Goal: Task Accomplishment & Management: Manage account settings

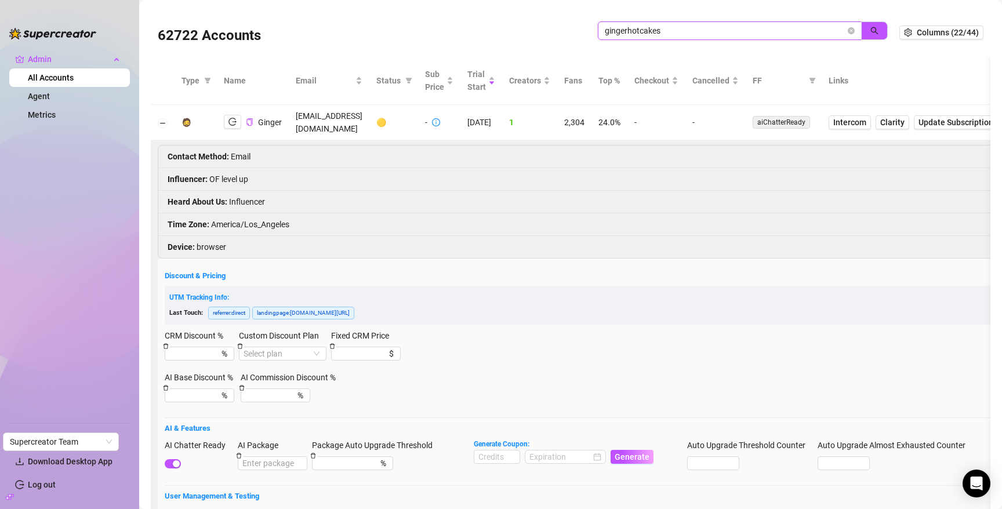
click at [716, 30] on input "gingerhotcakes" at bounding box center [725, 30] width 241 height 13
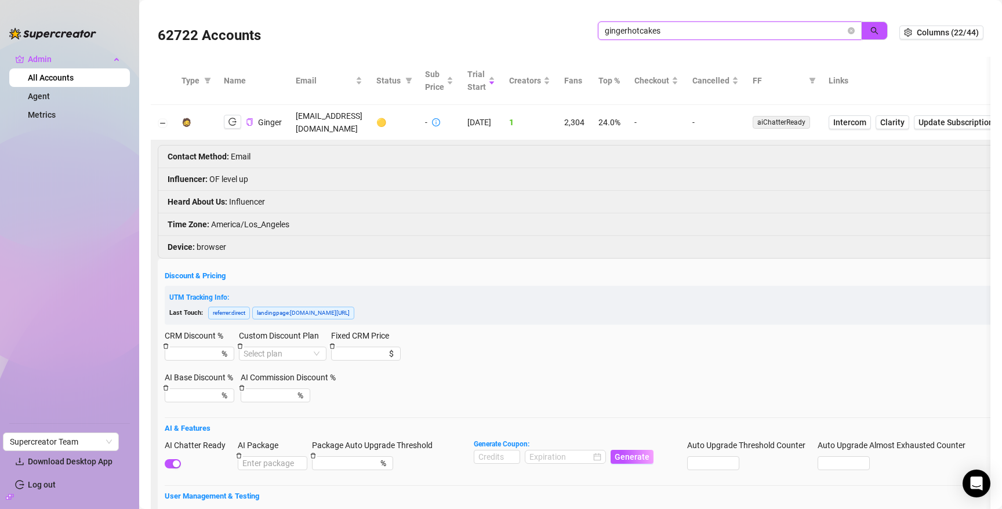
click at [716, 30] on input "gingerhotcakes" at bounding box center [725, 30] width 241 height 13
paste input "0zQ2e6pOGYPisnKlKOOmFpmmvnO2"
click at [871, 31] on icon "search" at bounding box center [875, 31] width 8 height 8
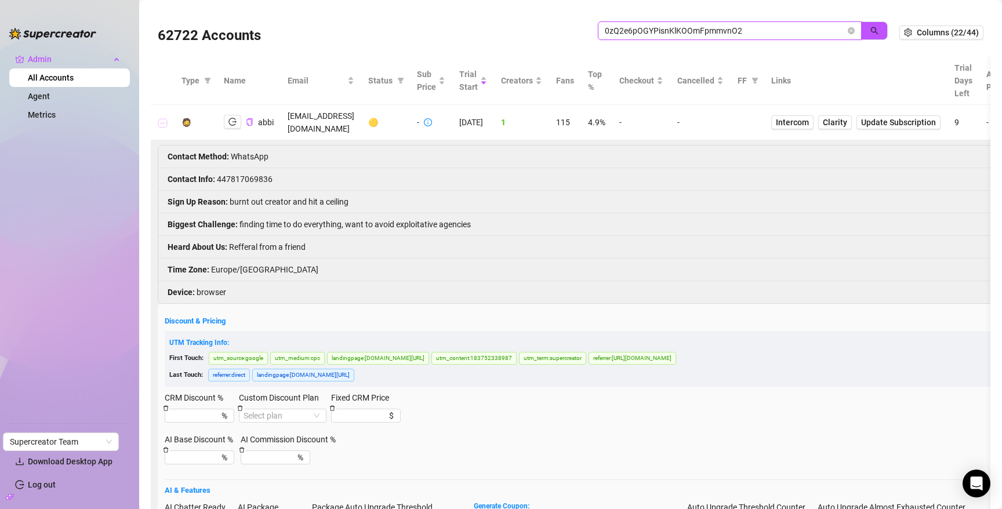
type input "0zQ2e6pOGYPisnKlKOOmFpmmvnO2"
drag, startPoint x: 161, startPoint y: 119, endPoint x: 177, endPoint y: 118, distance: 15.7
click at [161, 120] on button "Collapse row" at bounding box center [162, 122] width 9 height 9
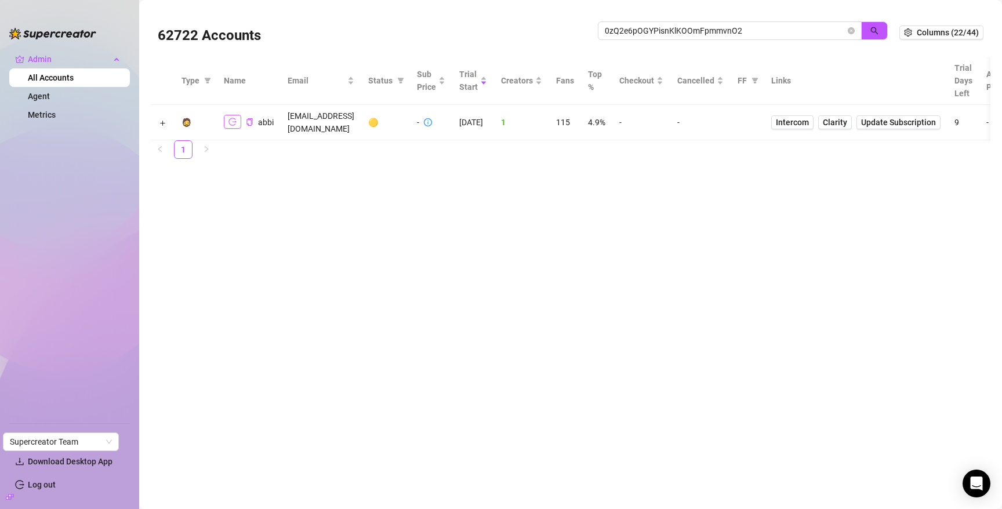
click at [228, 118] on icon "logout" at bounding box center [232, 122] width 8 height 8
click at [163, 118] on button "Expand row" at bounding box center [162, 122] width 9 height 9
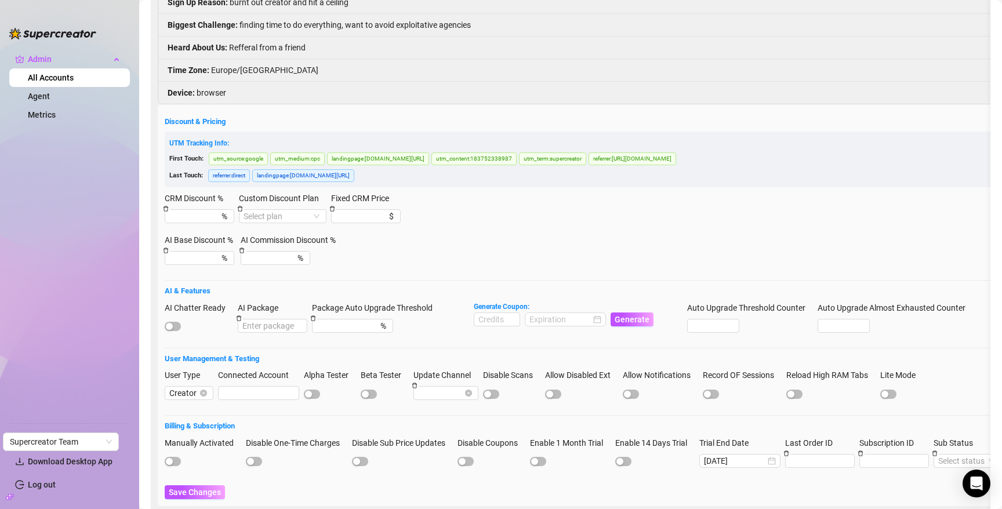
scroll to position [203, 0]
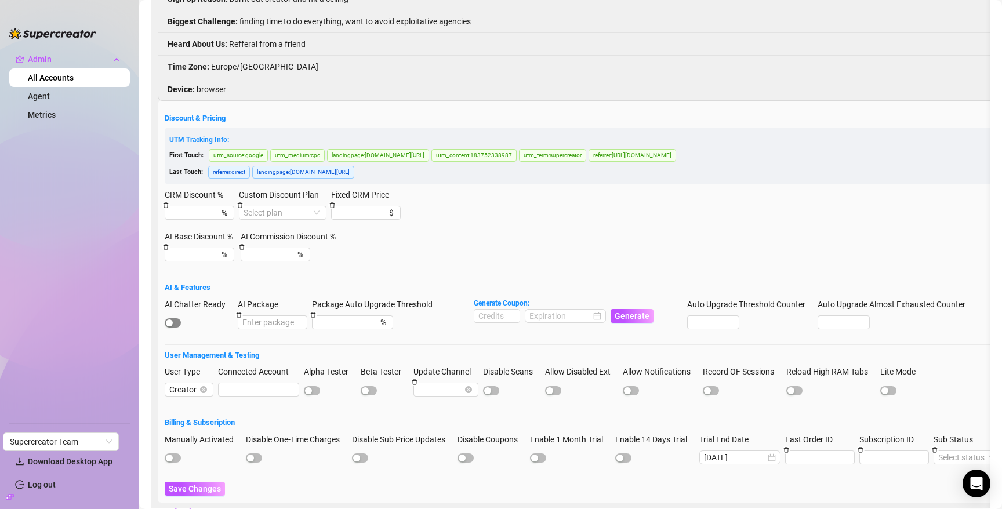
click at [174, 318] on span "button" at bounding box center [173, 322] width 16 height 9
click at [492, 310] on input at bounding box center [496, 316] width 45 height 13
type input "1000"
click at [538, 310] on input at bounding box center [559, 316] width 61 height 13
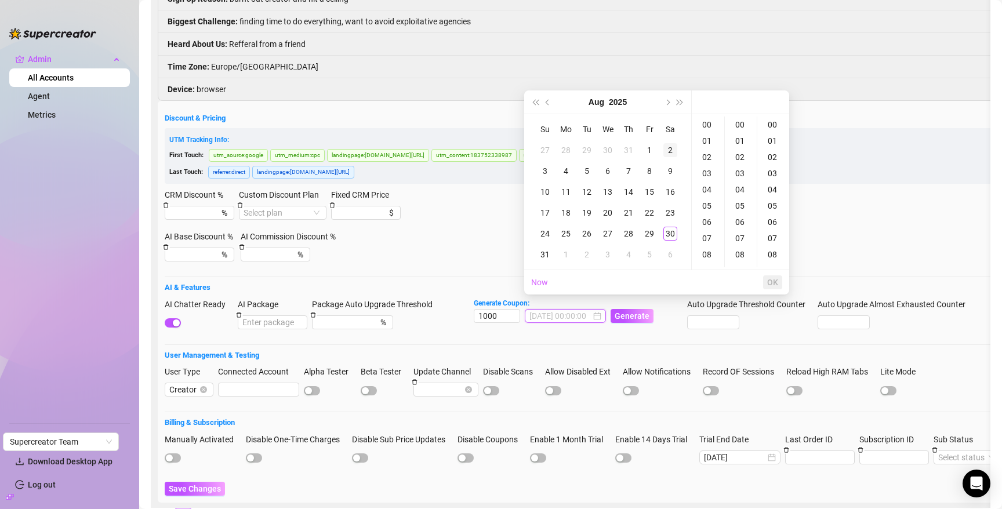
type input "2025-08-02 00:00:00"
click at [669, 98] on button "Next month (PageDown)" at bounding box center [666, 101] width 13 height 23
drag, startPoint x: 588, startPoint y: 231, endPoint x: 621, endPoint y: 250, distance: 38.2
click at [588, 231] on div "30" at bounding box center [587, 234] width 14 height 14
type input "2025-09-30 00:00:00"
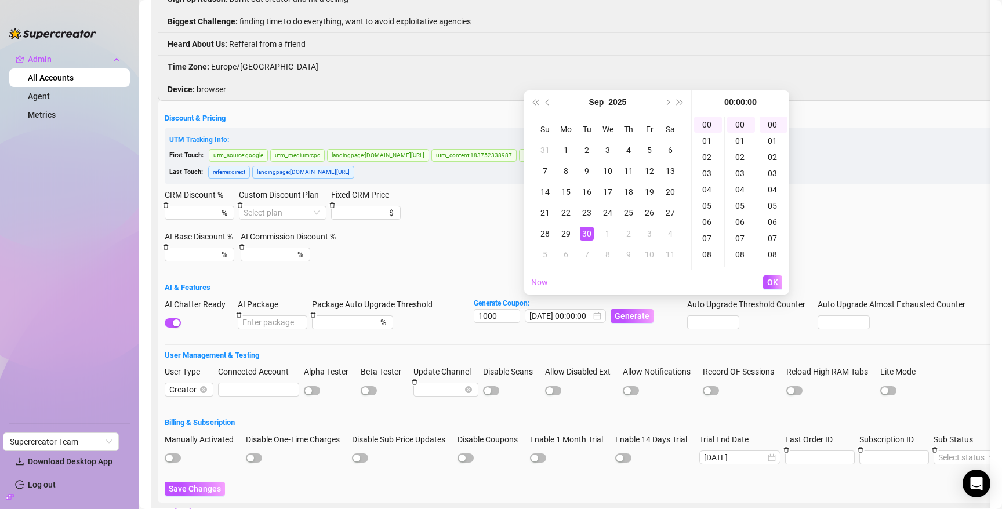
click at [769, 279] on span "OK" at bounding box center [772, 282] width 11 height 9
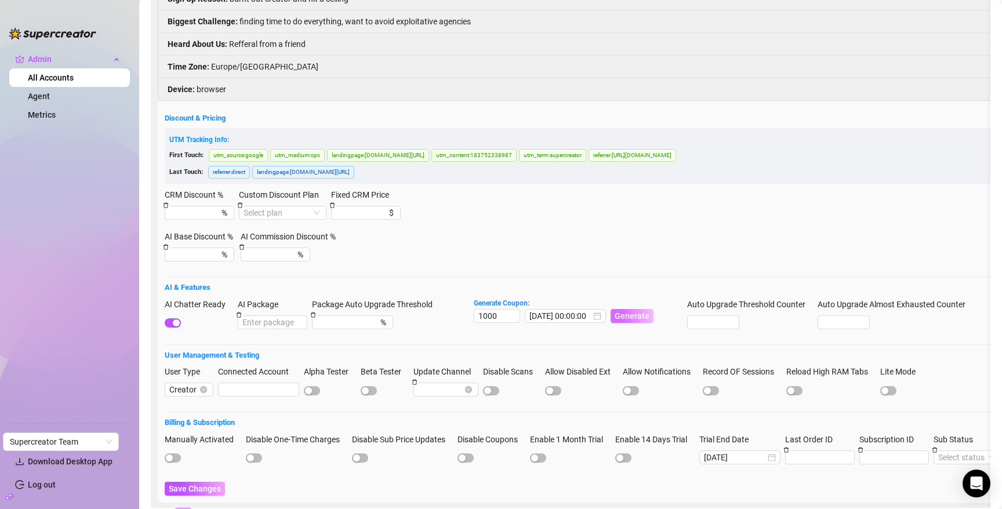
click at [628, 311] on span "Generate" at bounding box center [631, 315] width 35 height 9
click at [682, 21] on code "2C67BF7300RS0JOR0939" at bounding box center [679, 21] width 96 height 12
copy code "2C67BF7300RS0JOR0939"
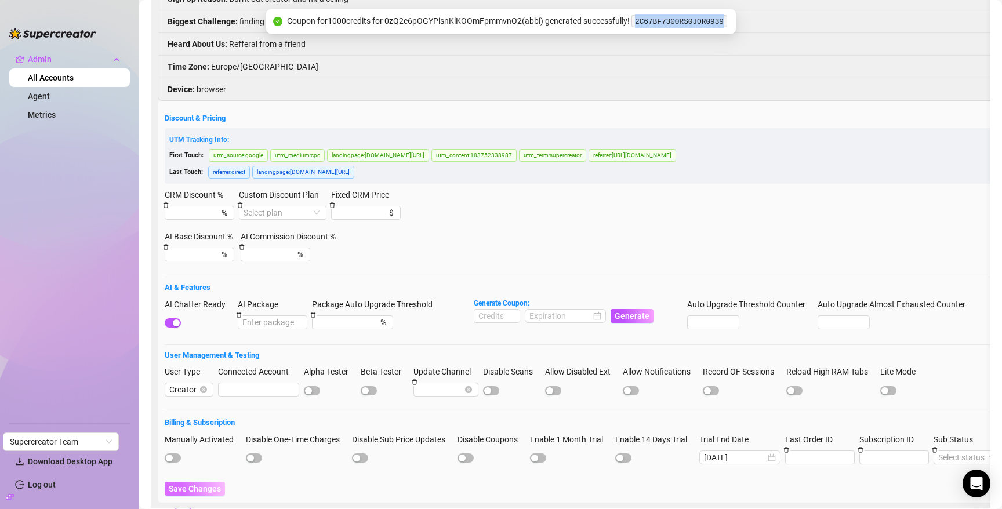
click at [184, 484] on span "Save Changes" at bounding box center [195, 488] width 52 height 9
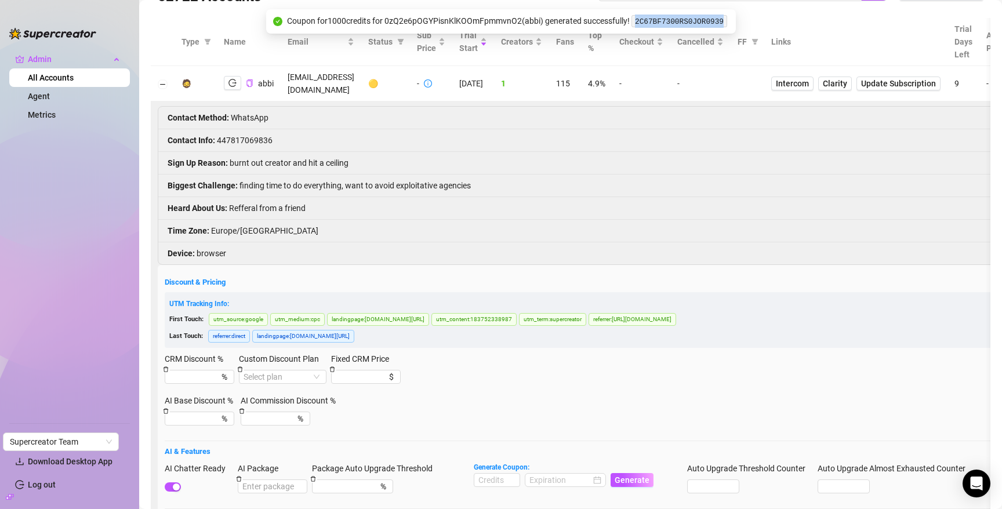
scroll to position [0, 0]
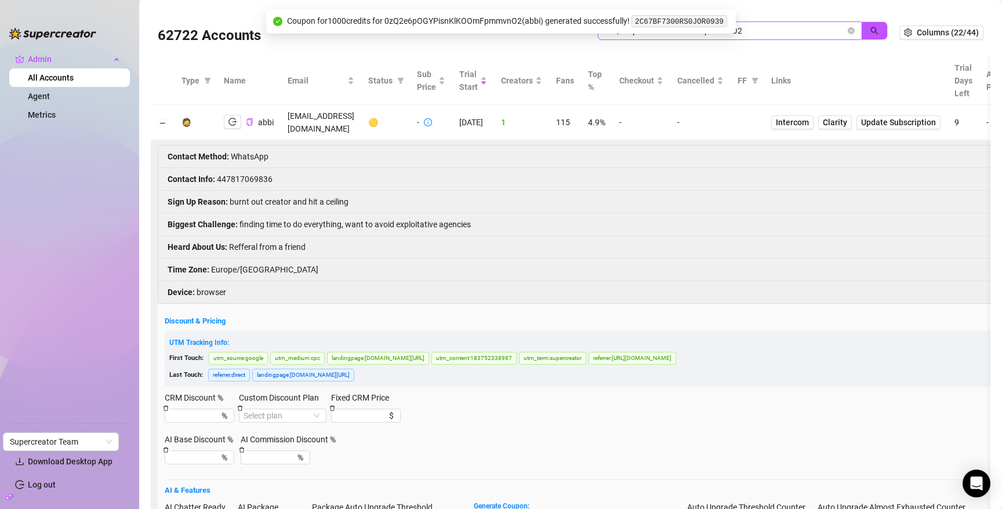
click at [784, 38] on span "0zQ2e6pOGYPisnKlKOOmFpmmvnO2" at bounding box center [730, 30] width 264 height 19
click at [784, 37] on span "0zQ2e6pOGYPisnKlKOOmFpmmvnO2" at bounding box center [730, 30] width 264 height 19
click at [784, 32] on input "0zQ2e6pOGYPisnKlKOOmFpmmvnO2" at bounding box center [725, 30] width 241 height 13
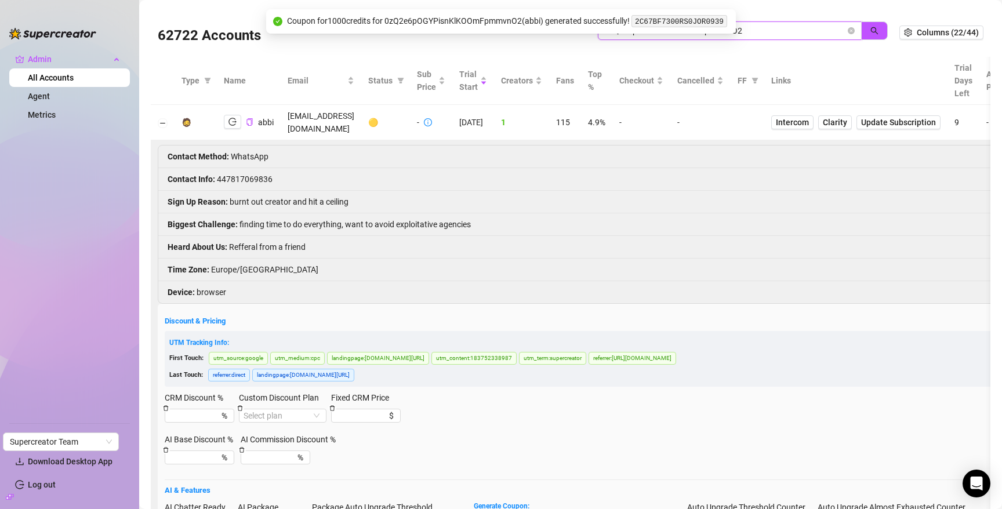
paste input "AwmLFBi0MnXo5JUSzxtSNJ1DaSr"
click at [870, 33] on icon "search" at bounding box center [874, 31] width 8 height 8
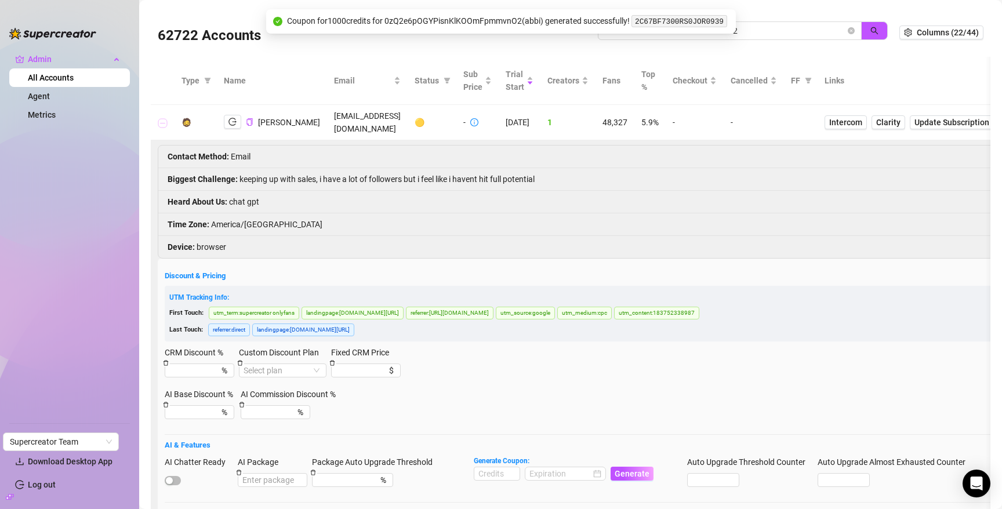
click at [162, 121] on button "Collapse row" at bounding box center [162, 122] width 9 height 9
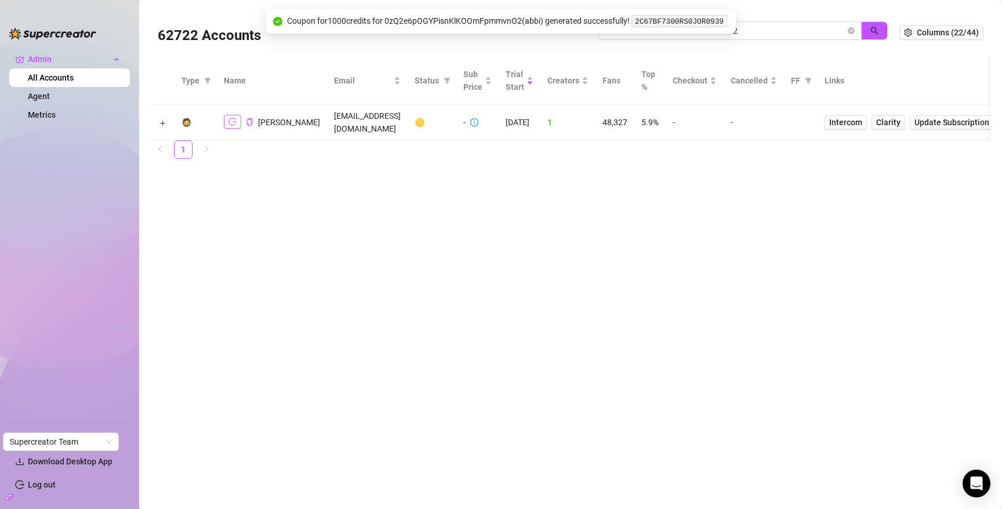
click at [231, 124] on icon "logout" at bounding box center [232, 122] width 8 height 8
click at [786, 26] on input "AwmLFBi0MnXo5JUSzxtSNJ1DaSr2" at bounding box center [725, 30] width 241 height 13
click at [786, 24] on input "AwmLFBi0MnXo5JUSzxtSNJ1DaSr2" at bounding box center [725, 30] width 241 height 13
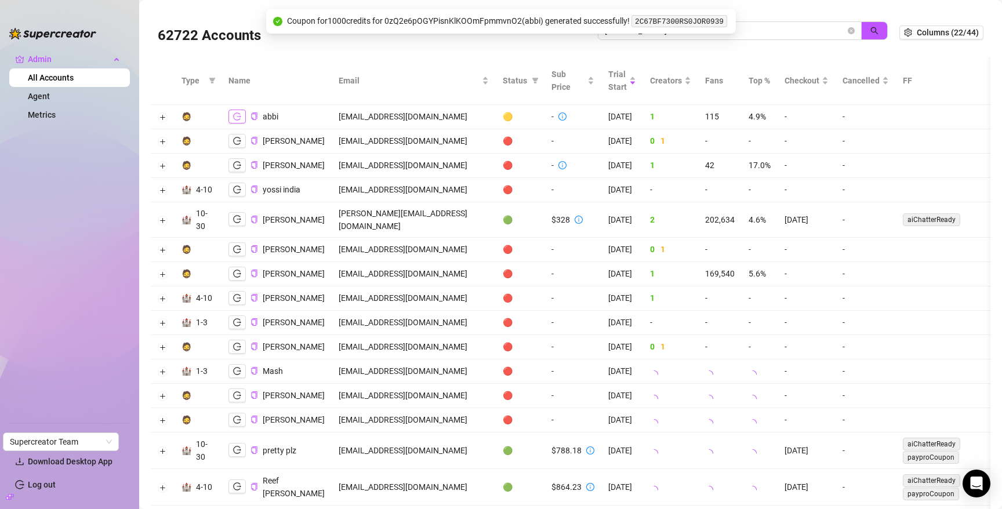
click at [239, 116] on button "button" at bounding box center [236, 117] width 17 height 14
click at [801, 32] on input "lola" at bounding box center [725, 30] width 241 height 13
paste input "0fDN7WJrAMZj6ulRBGv01c44xk13"
click at [871, 31] on button "button" at bounding box center [874, 30] width 27 height 19
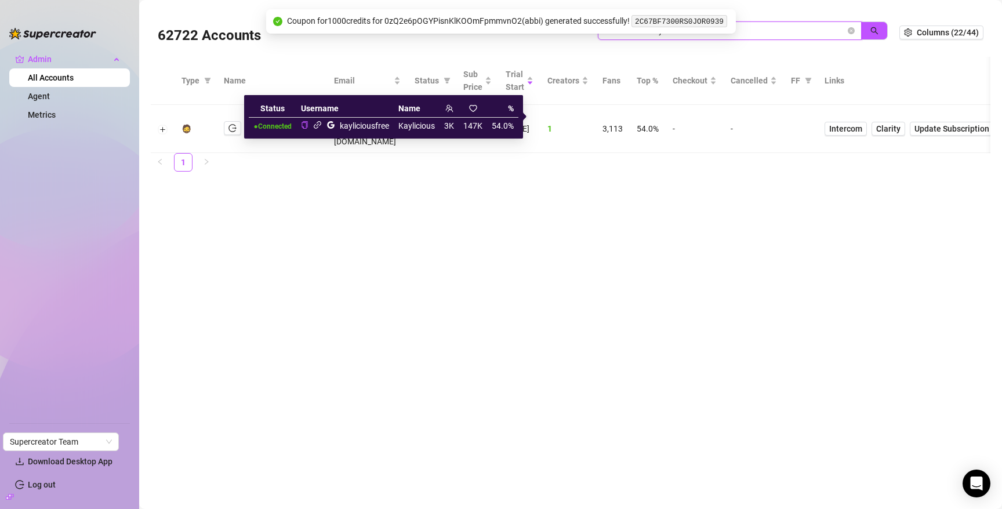
type input "0fDN7WJrAMZj6ulRBGv01c44xk13"
click at [315, 126] on icon "link" at bounding box center [317, 125] width 9 height 9
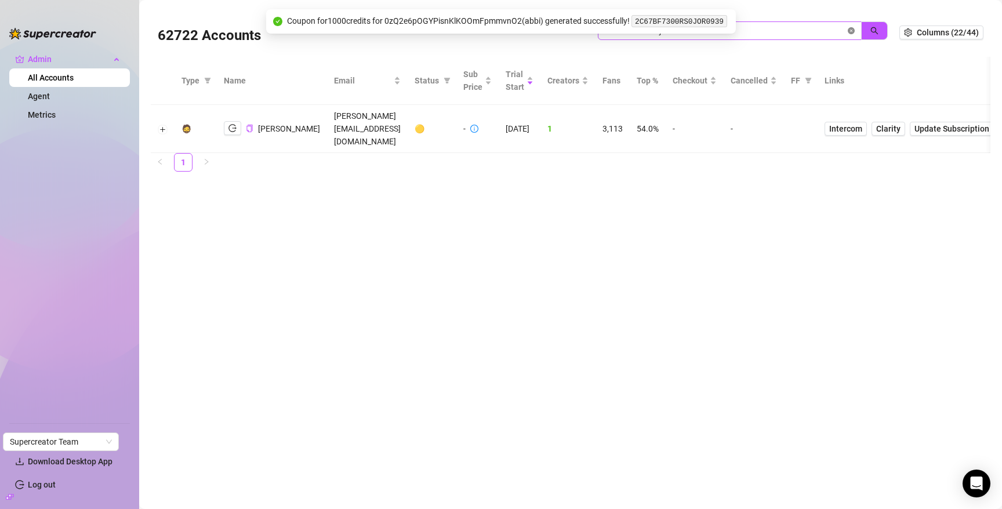
click at [850, 31] on icon "close-circle" at bounding box center [850, 30] width 7 height 7
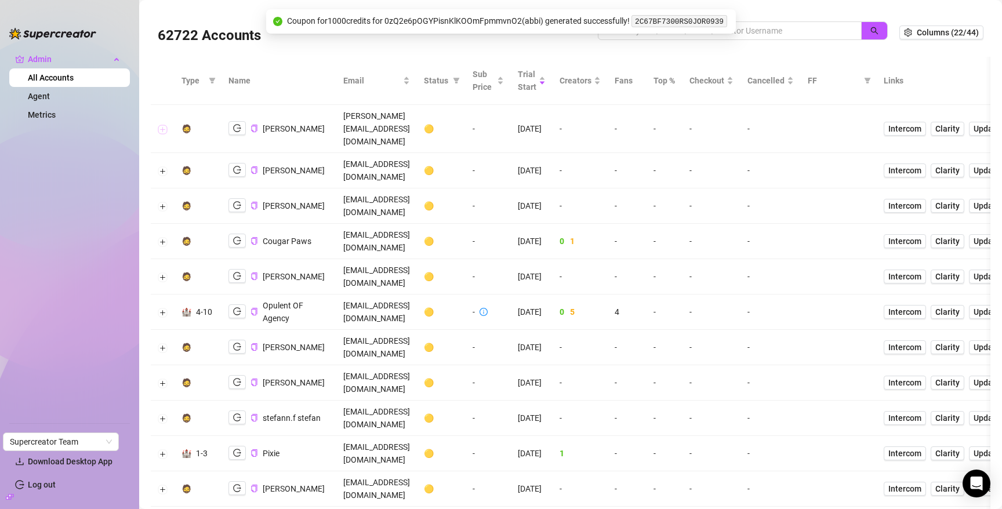
click at [159, 125] on button "Expand row" at bounding box center [162, 129] width 9 height 9
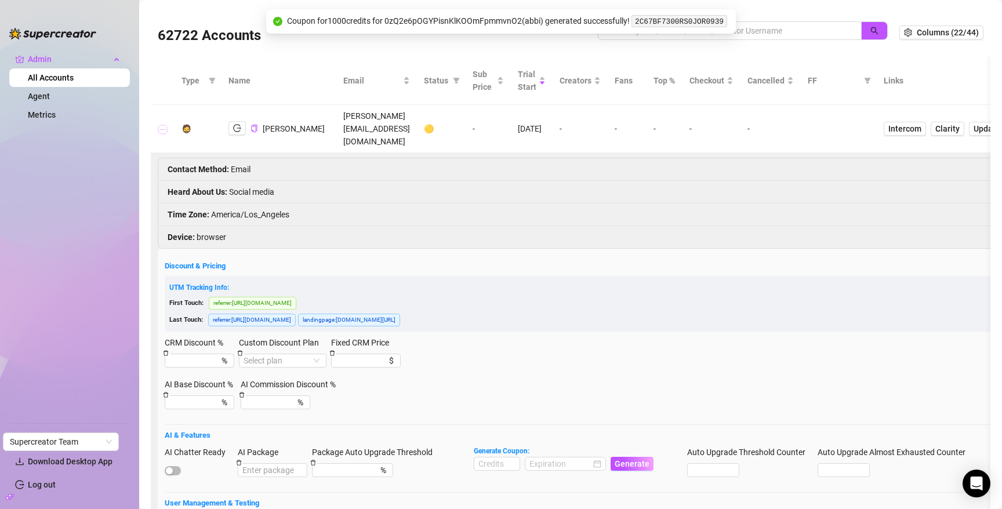
click at [159, 125] on button "Collapse row" at bounding box center [162, 129] width 9 height 9
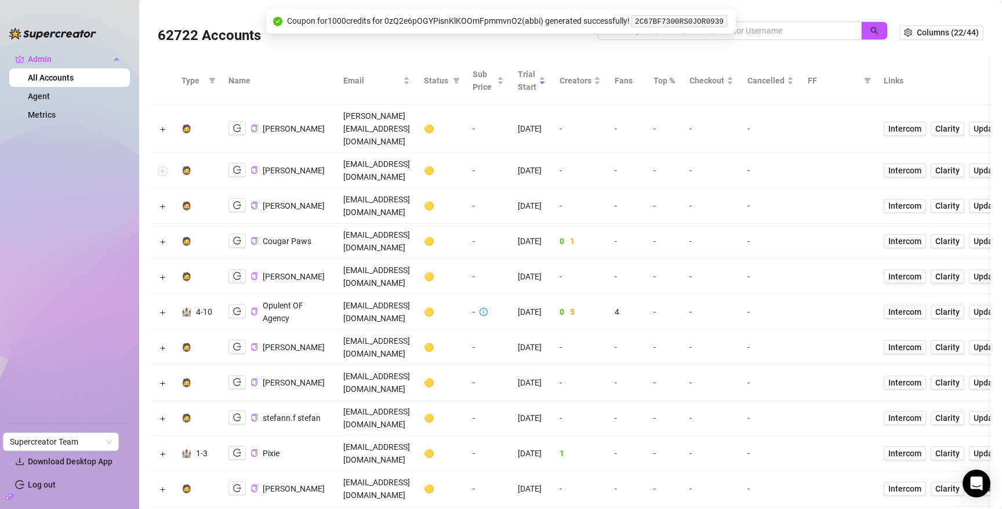
click at [164, 166] on button "Expand row" at bounding box center [162, 170] width 9 height 9
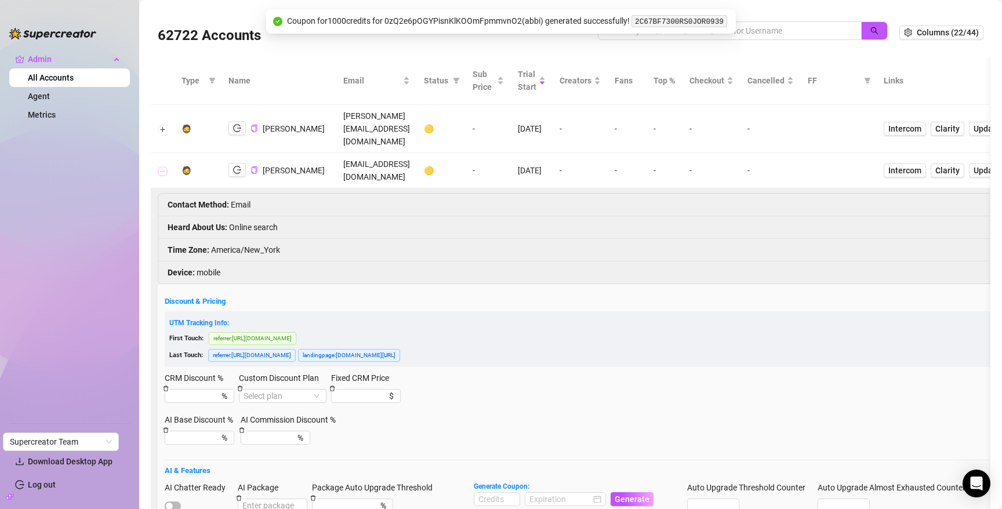
click at [164, 166] on button "Collapse row" at bounding box center [162, 170] width 9 height 9
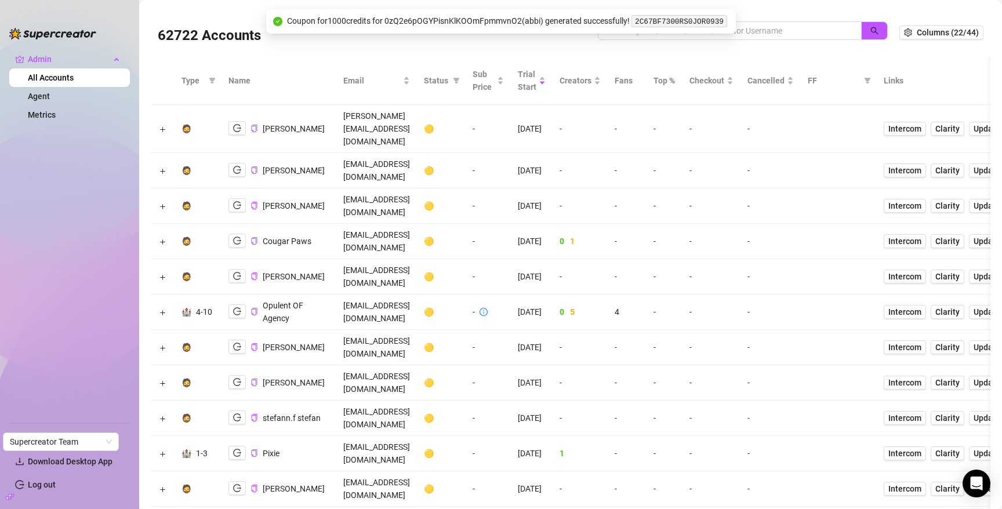
click at [164, 188] on td at bounding box center [163, 205] width 24 height 35
click at [162, 202] on button "Expand row" at bounding box center [162, 206] width 9 height 9
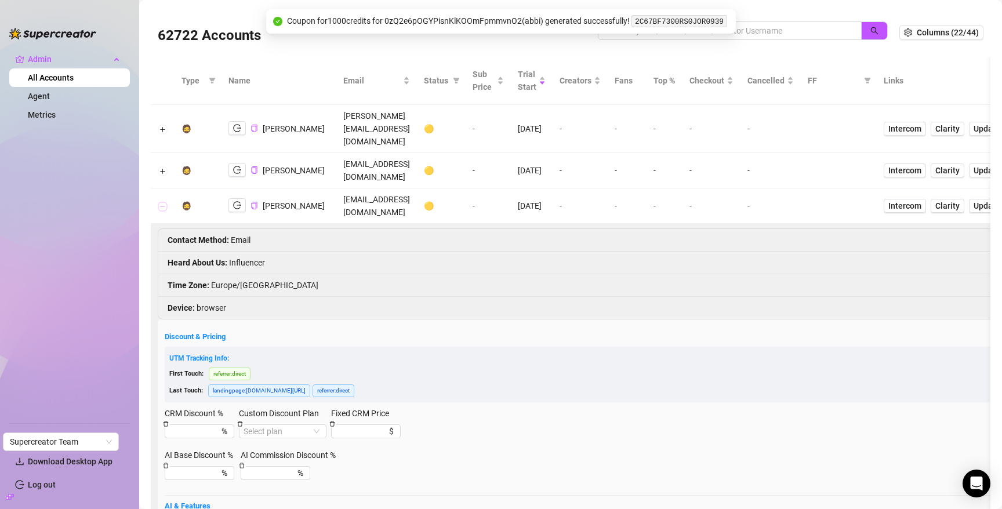
click at [162, 202] on button "Collapse row" at bounding box center [162, 206] width 9 height 9
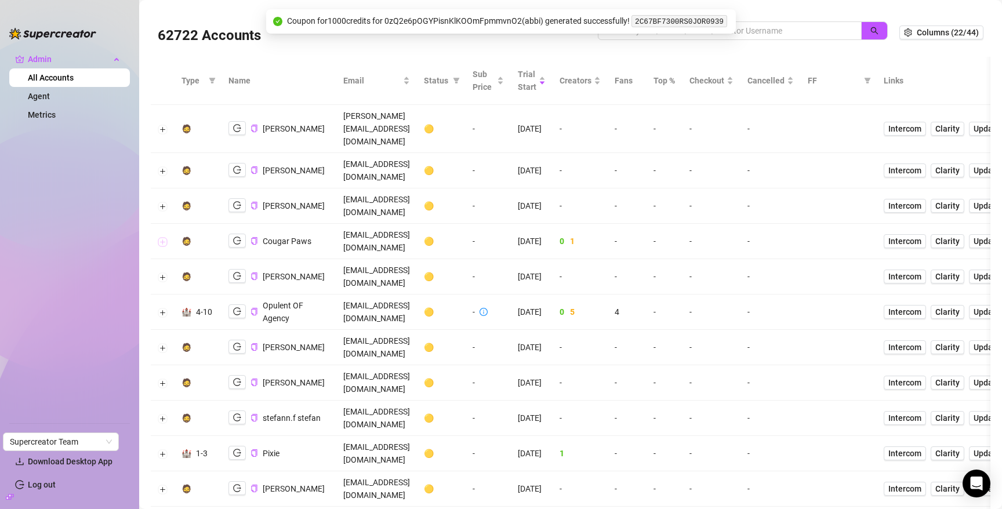
click at [163, 237] on button "Expand row" at bounding box center [162, 241] width 9 height 9
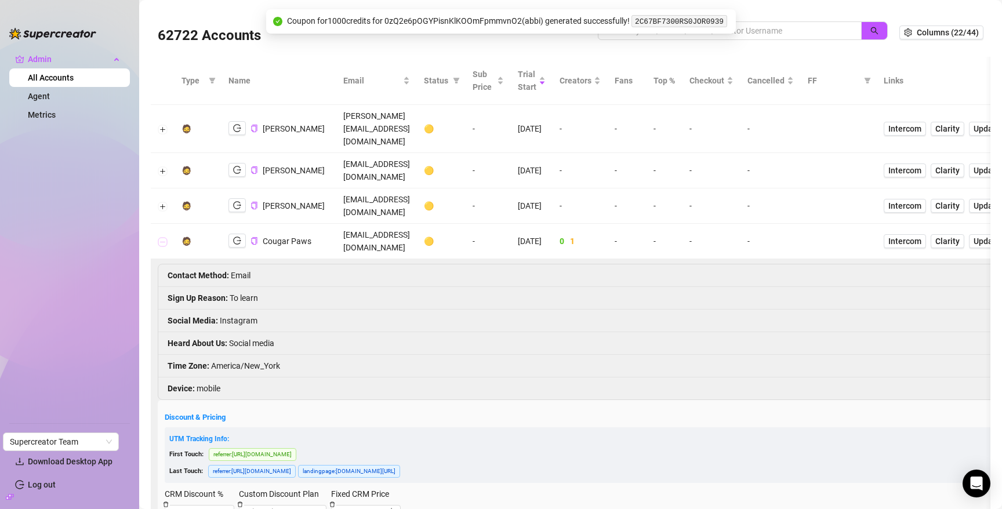
click at [163, 237] on button "Collapse row" at bounding box center [162, 241] width 9 height 9
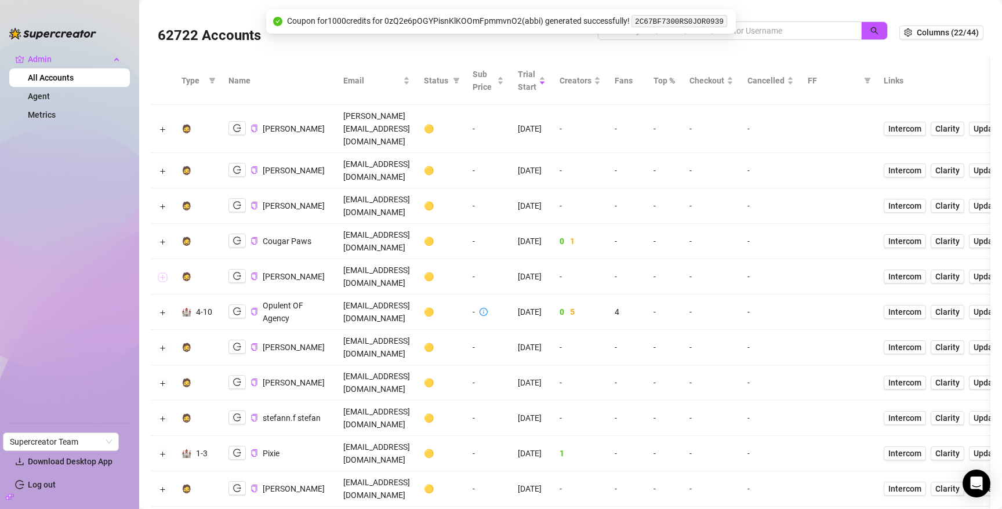
click at [162, 272] on button "Expand row" at bounding box center [162, 276] width 9 height 9
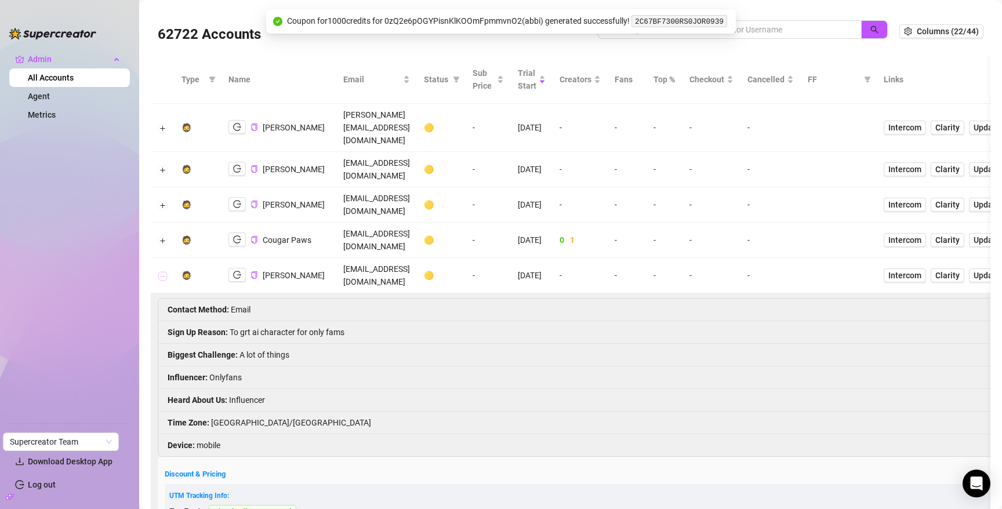
scroll to position [2, 0]
click at [161, 235] on button "Expand row" at bounding box center [162, 239] width 9 height 9
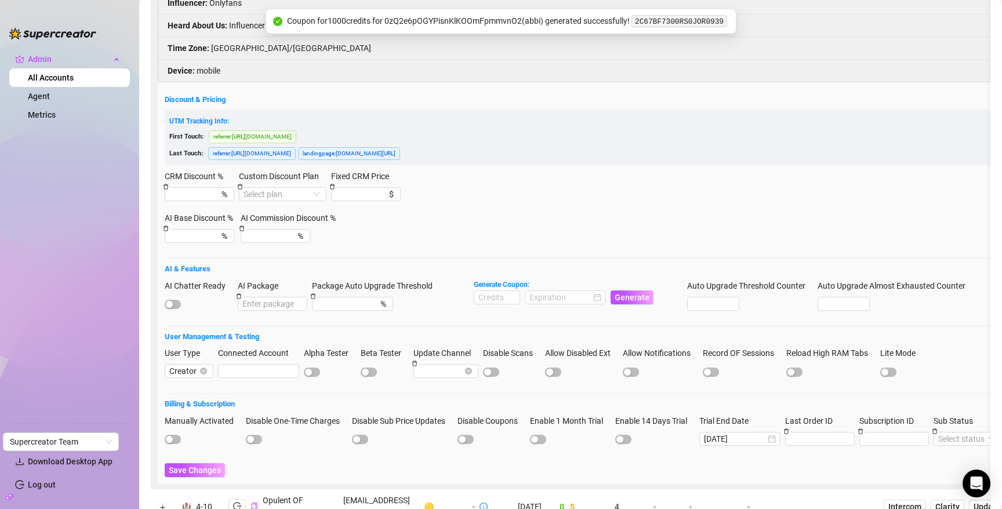
scroll to position [794, 0]
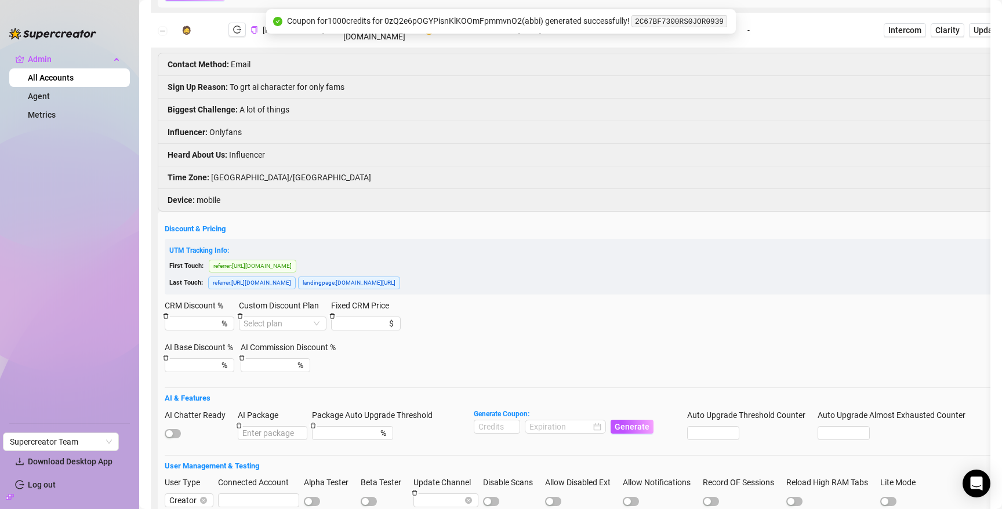
click at [225, 260] on span "referrer : https://www.google.com/" at bounding box center [253, 266] width 88 height 13
copy span "referrer"
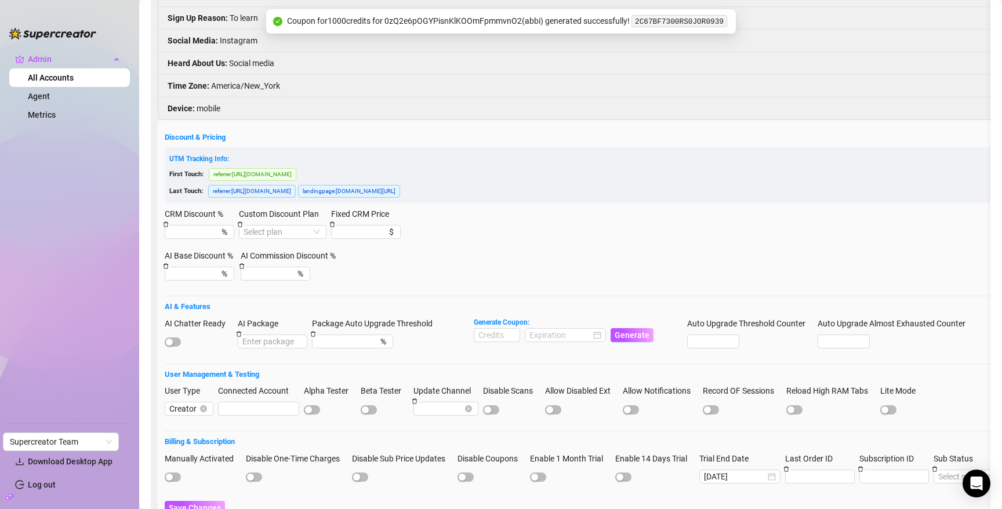
scroll to position [0, 0]
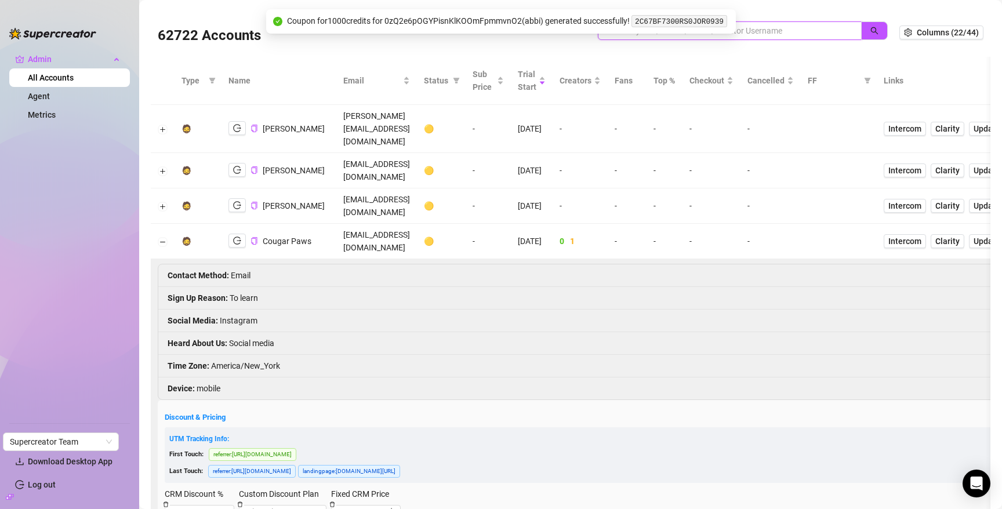
click at [780, 30] on input "search" at bounding box center [725, 30] width 241 height 13
type input "biscu"
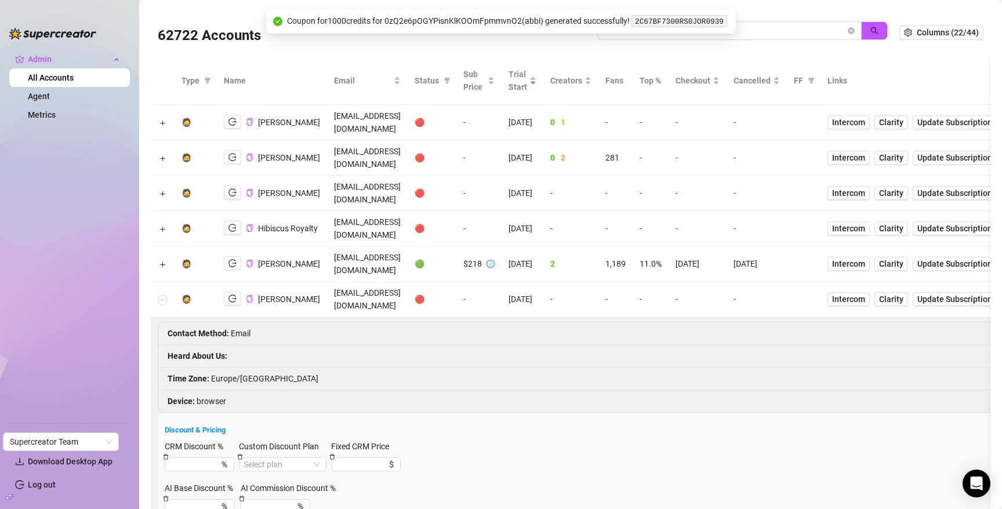
click at [162, 295] on button "Collapse row" at bounding box center [162, 299] width 9 height 9
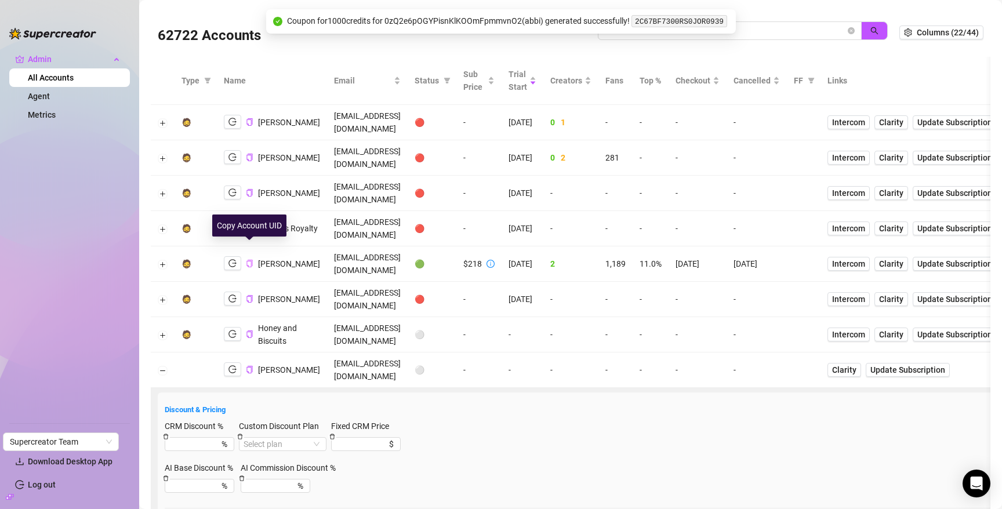
click at [249, 260] on icon "copy" at bounding box center [250, 264] width 8 height 8
drag, startPoint x: 162, startPoint y: 245, endPoint x: 197, endPoint y: 241, distance: 35.6
click at [162, 260] on button "Expand row" at bounding box center [162, 264] width 9 height 9
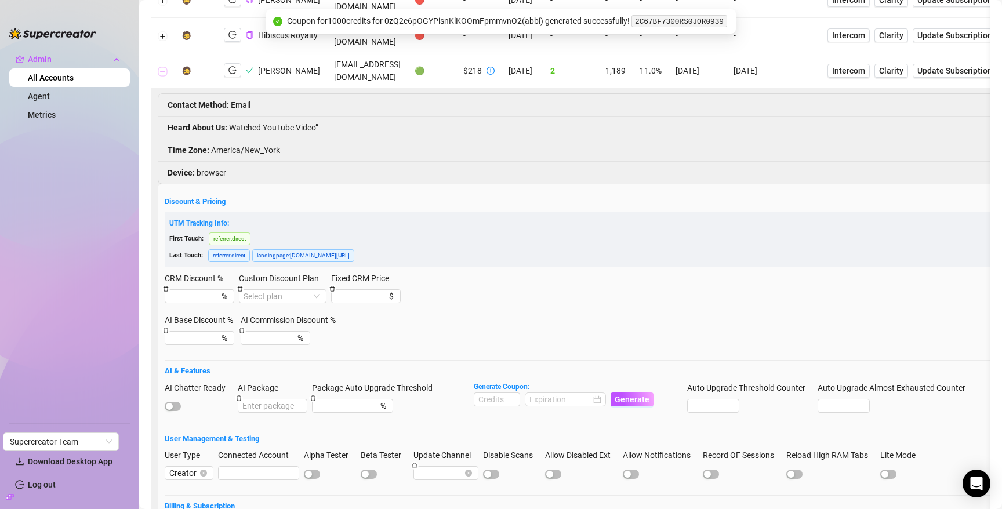
scroll to position [301, 0]
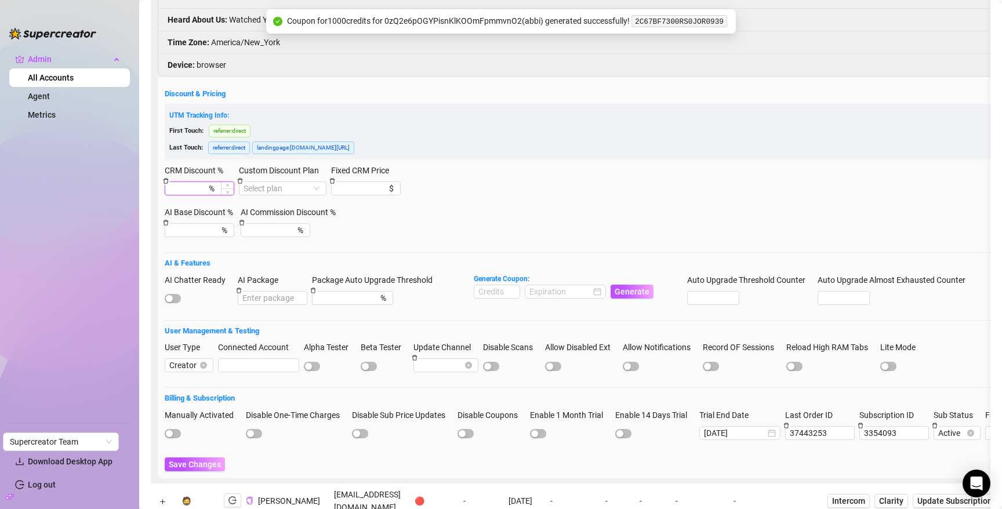
click at [182, 182] on input "CRM Discount %" at bounding box center [187, 188] width 37 height 13
type input "20"
click at [179, 460] on span "Save Changes" at bounding box center [195, 464] width 52 height 9
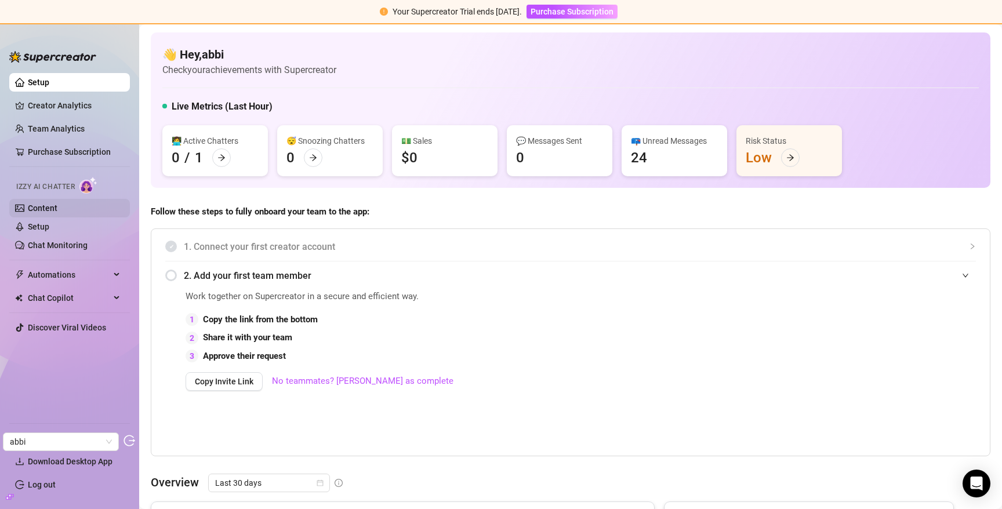
click at [57, 203] on link "Content" at bounding box center [43, 207] width 30 height 9
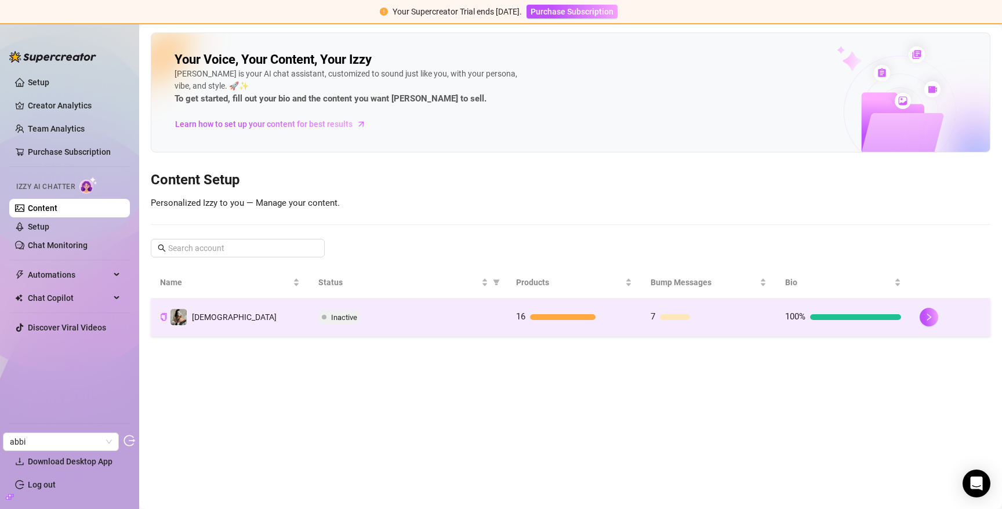
click at [384, 314] on div "Inactive" at bounding box center [407, 317] width 179 height 14
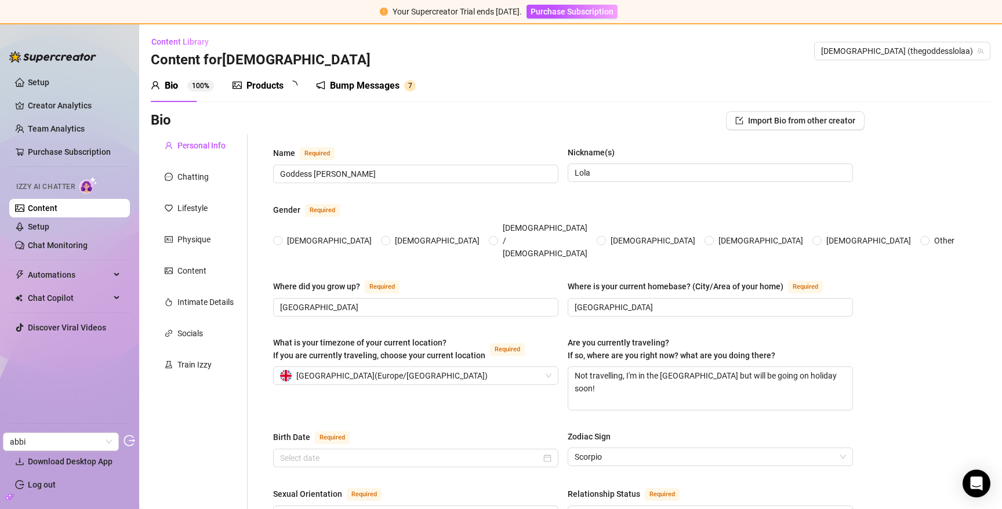
radio input "true"
type input "October 29th, 1995"
click at [185, 178] on div "Chatting" at bounding box center [192, 176] width 31 height 13
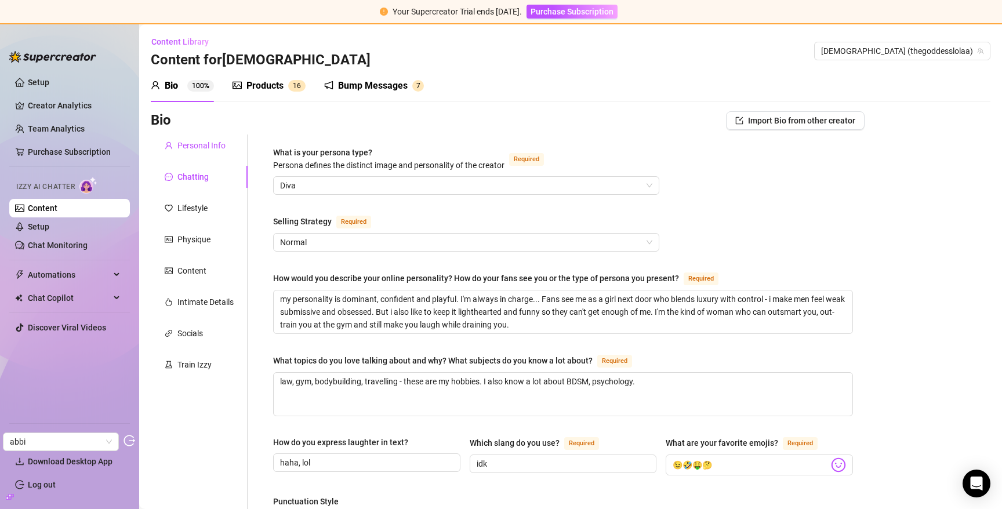
click at [188, 144] on div "Personal Info" at bounding box center [201, 145] width 48 height 13
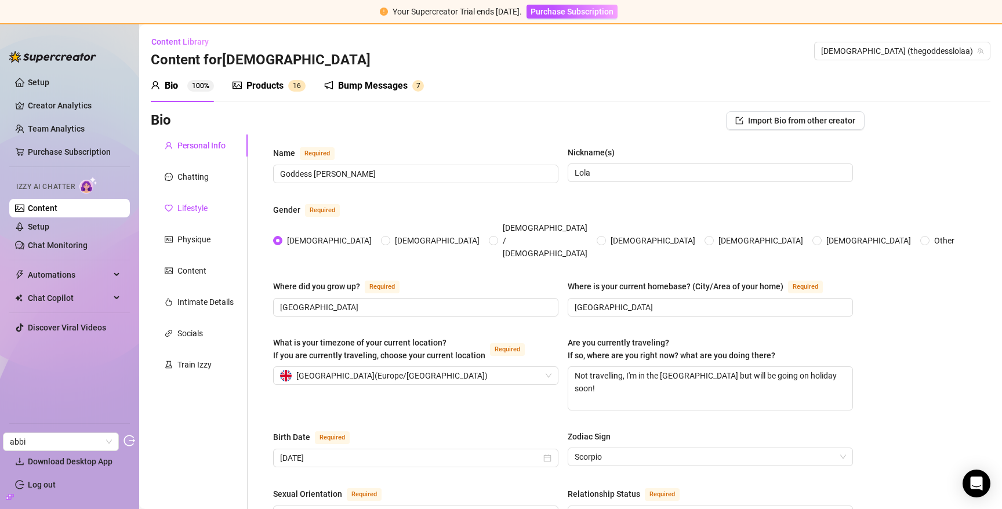
click at [191, 210] on div "Lifestyle" at bounding box center [192, 208] width 30 height 13
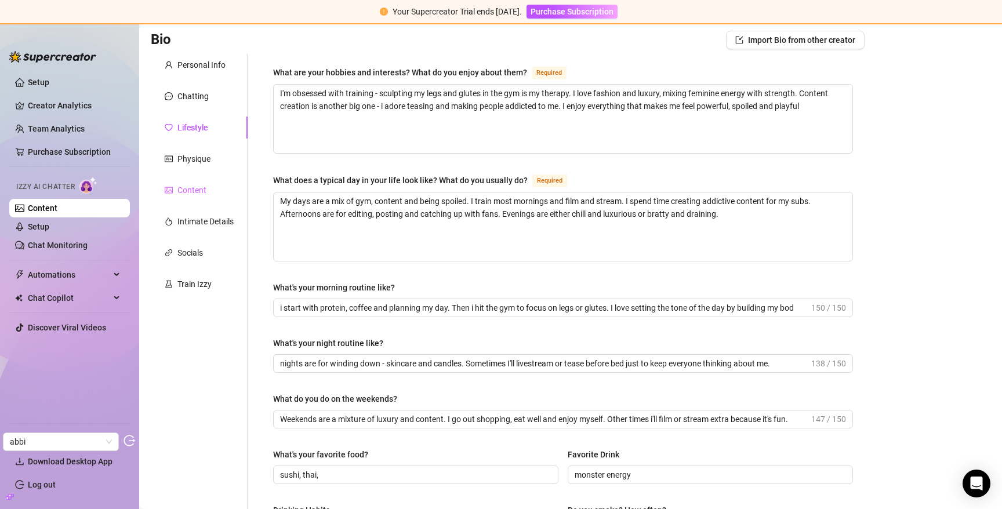
scroll to position [70, 0]
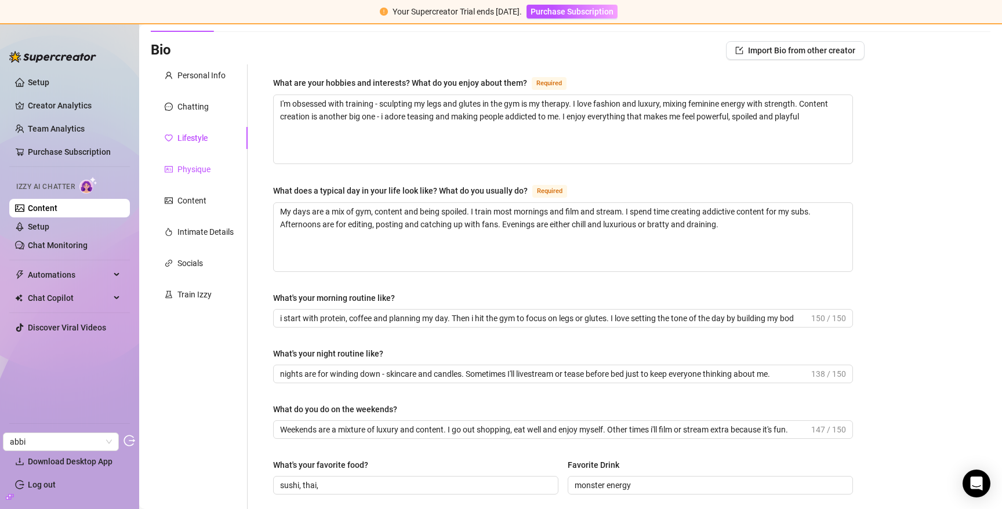
click at [193, 168] on div "Physique" at bounding box center [193, 169] width 33 height 13
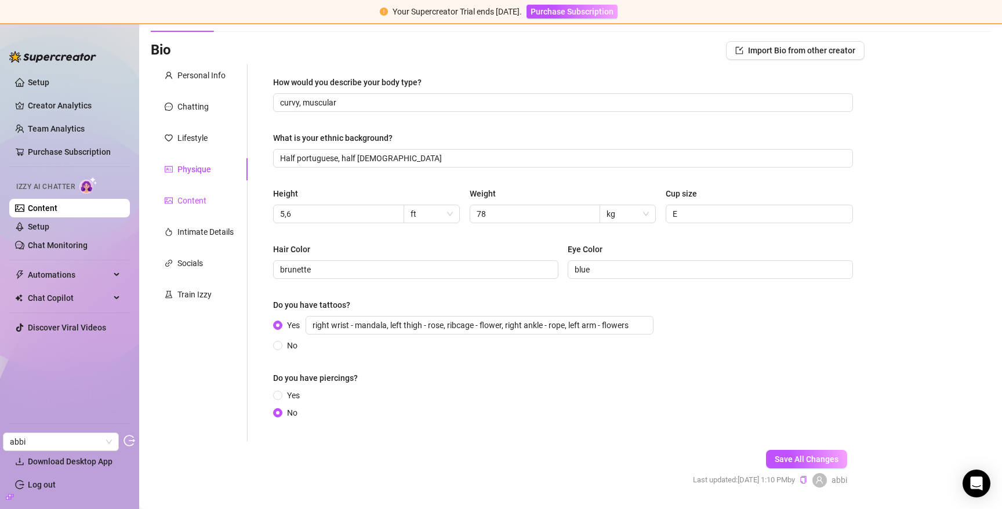
click at [192, 195] on div "Content" at bounding box center [191, 200] width 29 height 13
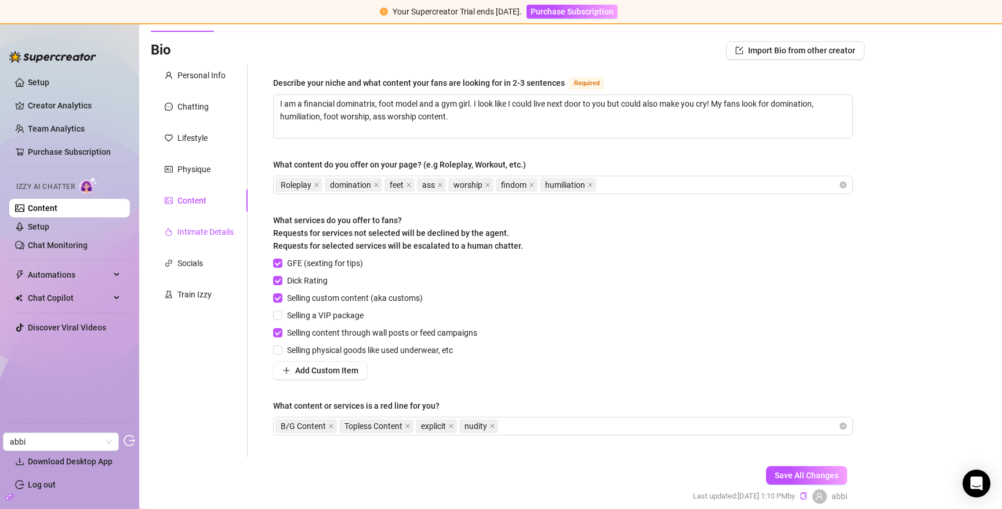
click at [203, 234] on div "Intimate Details" at bounding box center [205, 231] width 56 height 13
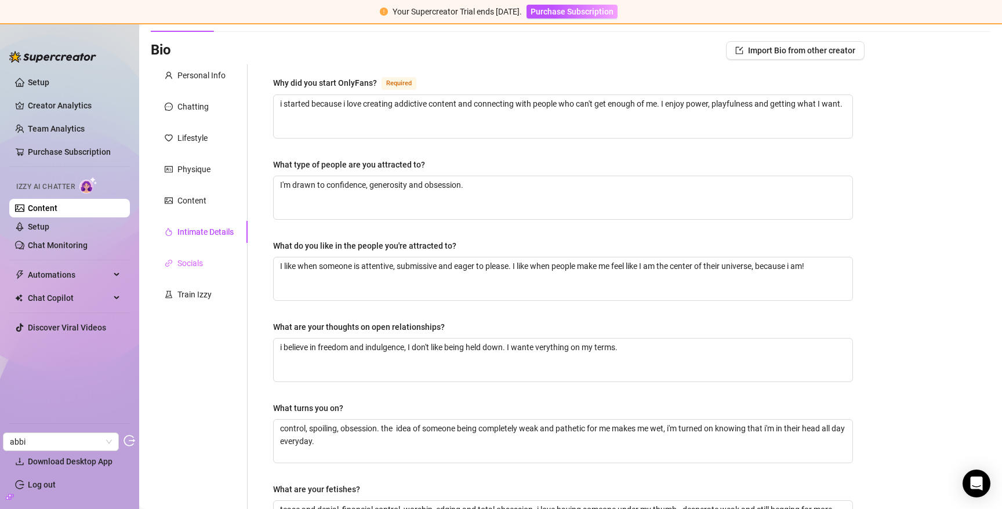
click at [207, 260] on div "Socials" at bounding box center [199, 263] width 97 height 22
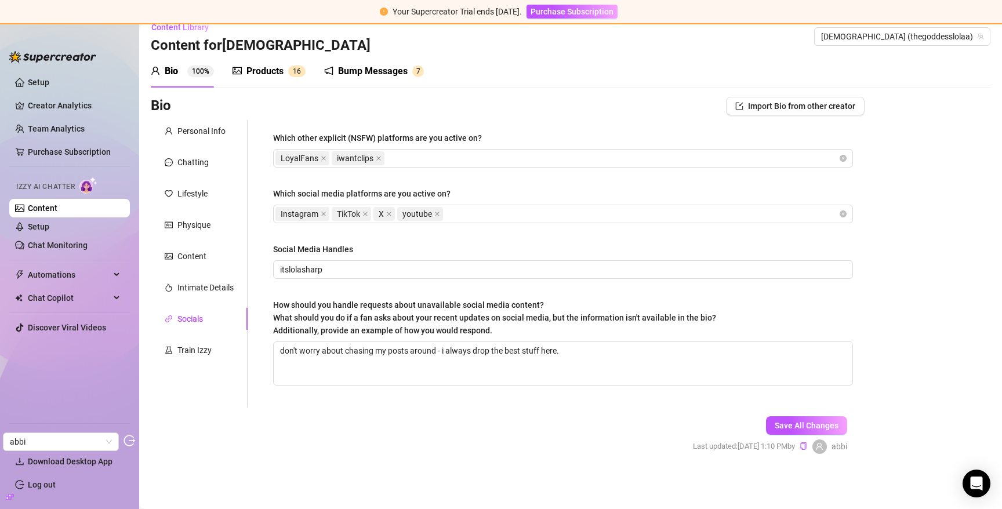
scroll to position [14, 0]
click at [202, 348] on div "Train Izzy" at bounding box center [194, 350] width 34 height 13
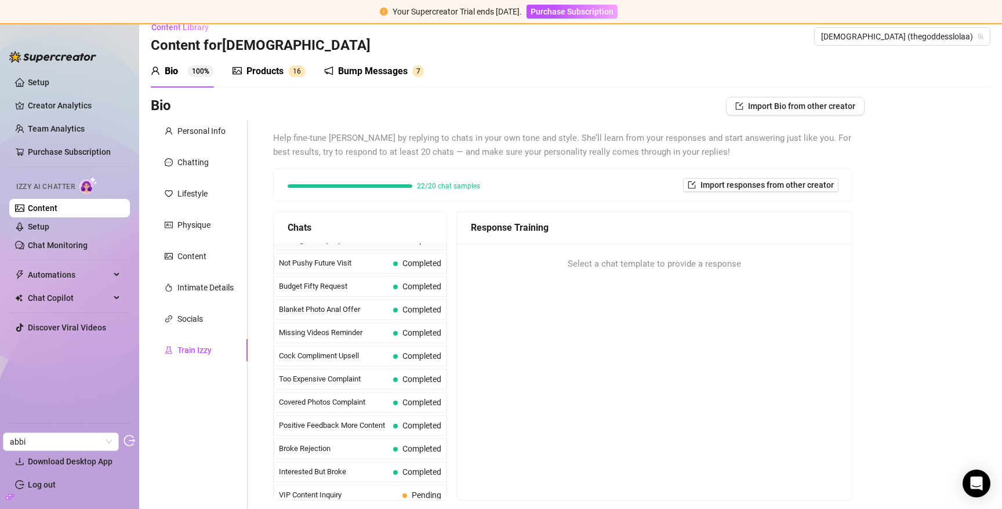
scroll to position [0, 0]
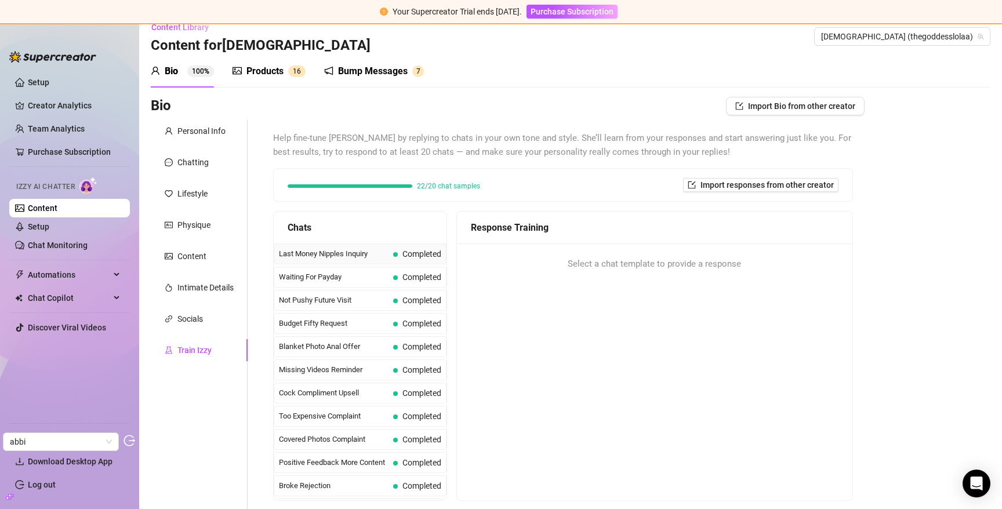
click at [348, 246] on div "Last Money Nipples Inquiry Completed" at bounding box center [360, 253] width 173 height 21
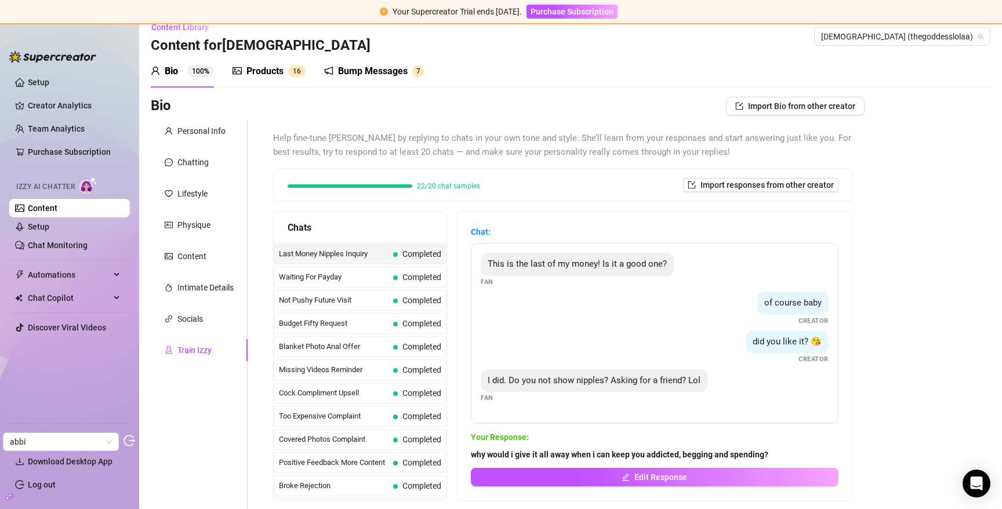
click at [251, 71] on div "Products" at bounding box center [264, 71] width 37 height 14
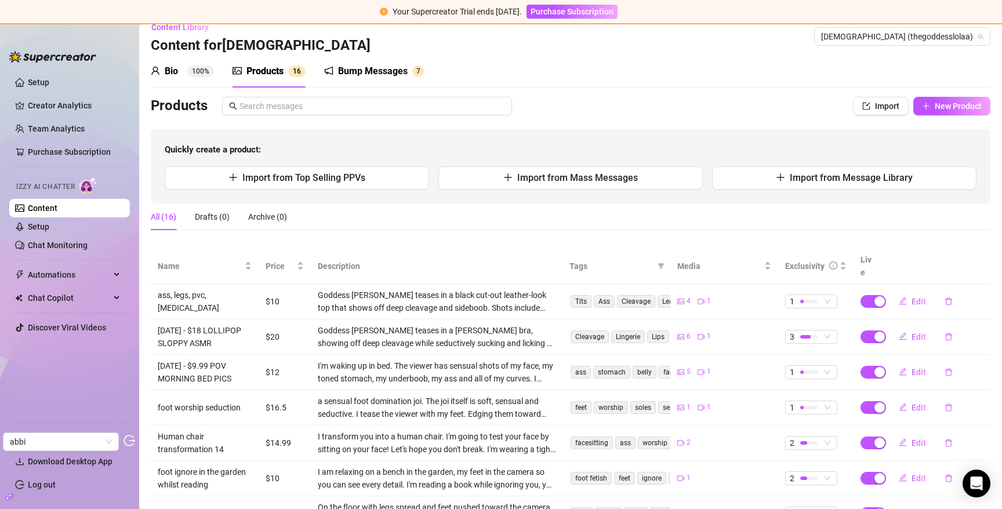
click at [378, 68] on div "Bump Messages" at bounding box center [373, 71] width 70 height 14
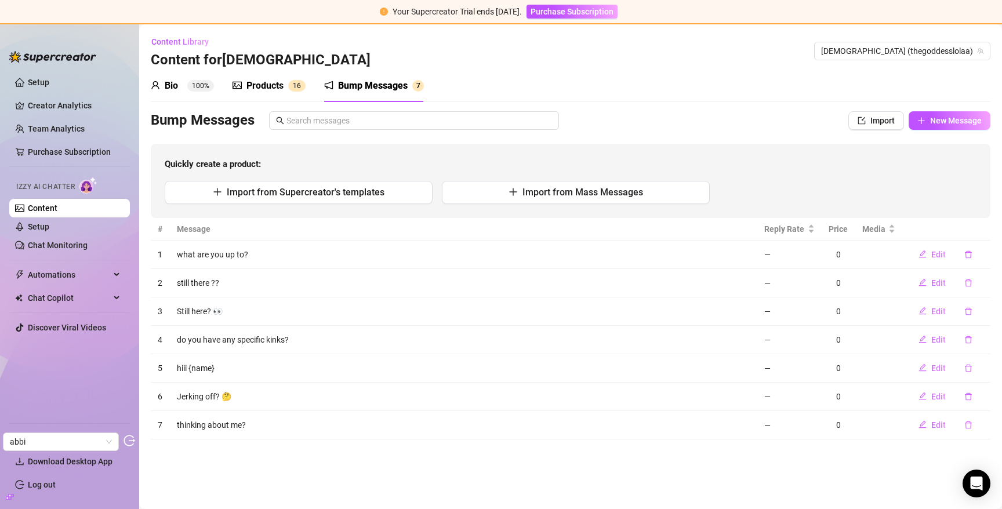
click at [275, 81] on div "Products" at bounding box center [264, 86] width 37 height 14
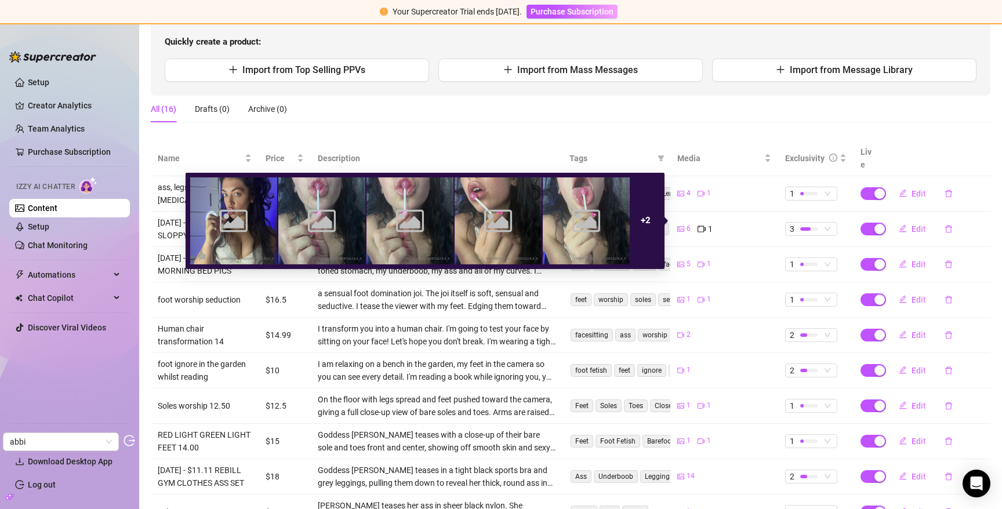
scroll to position [126, 0]
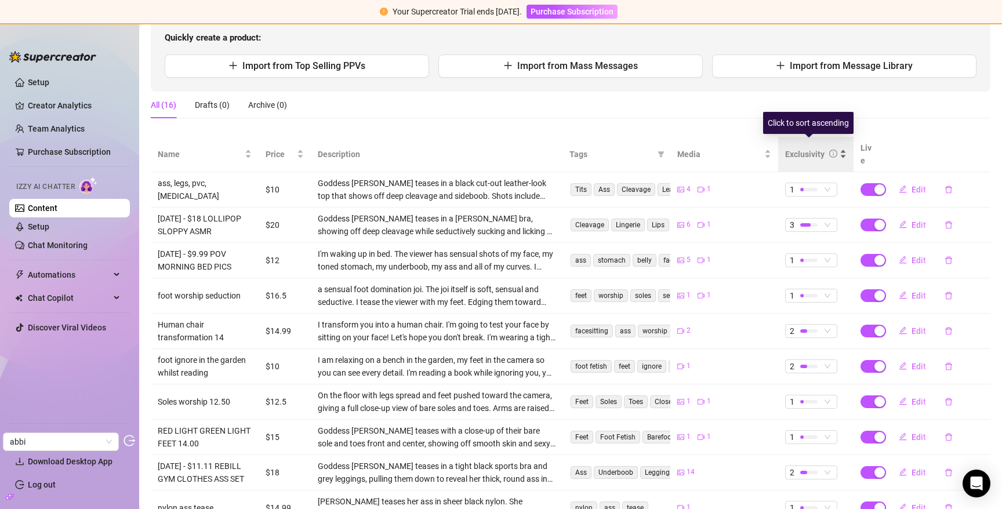
click at [801, 148] on div "Exclusivity" at bounding box center [804, 154] width 39 height 13
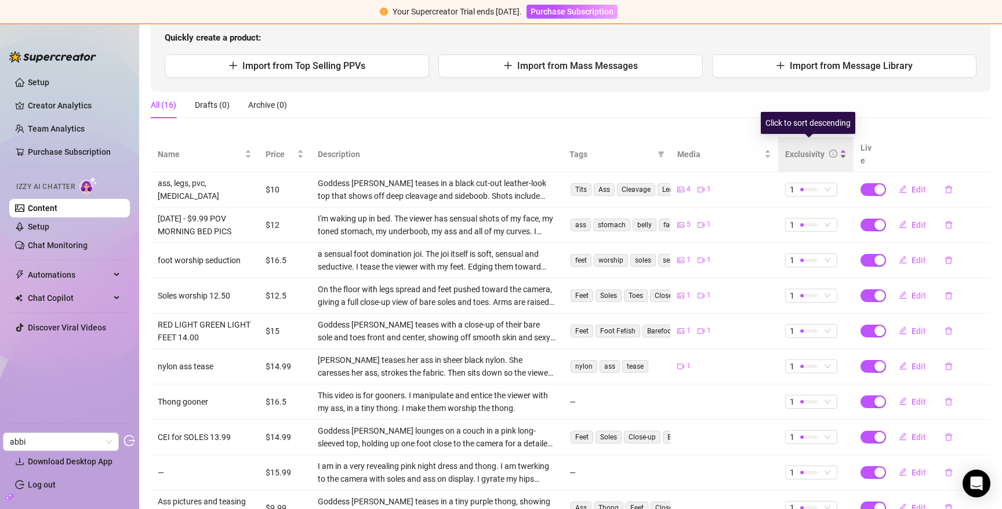
click at [801, 148] on div "Exclusivity" at bounding box center [804, 154] width 39 height 13
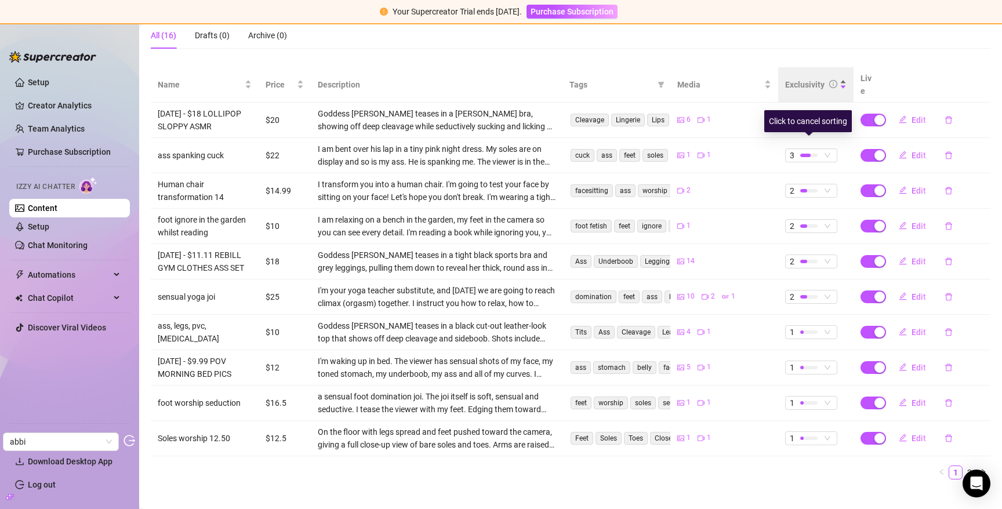
scroll to position [210, 0]
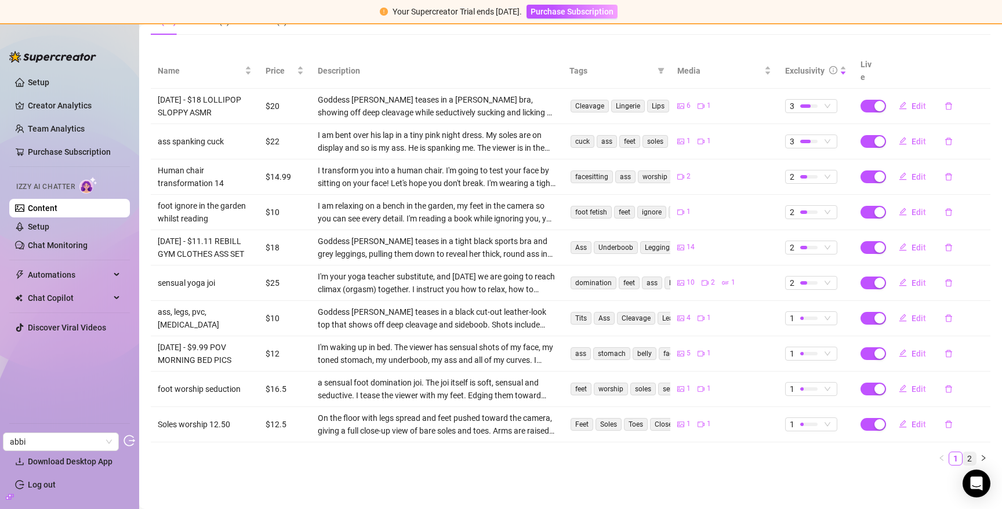
click at [963, 457] on link "2" at bounding box center [969, 458] width 13 height 13
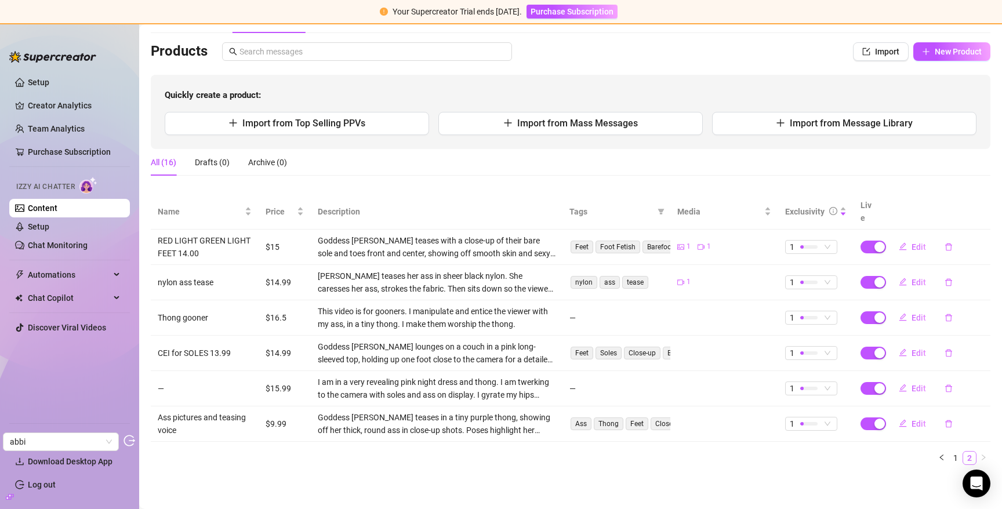
scroll to position [56, 0]
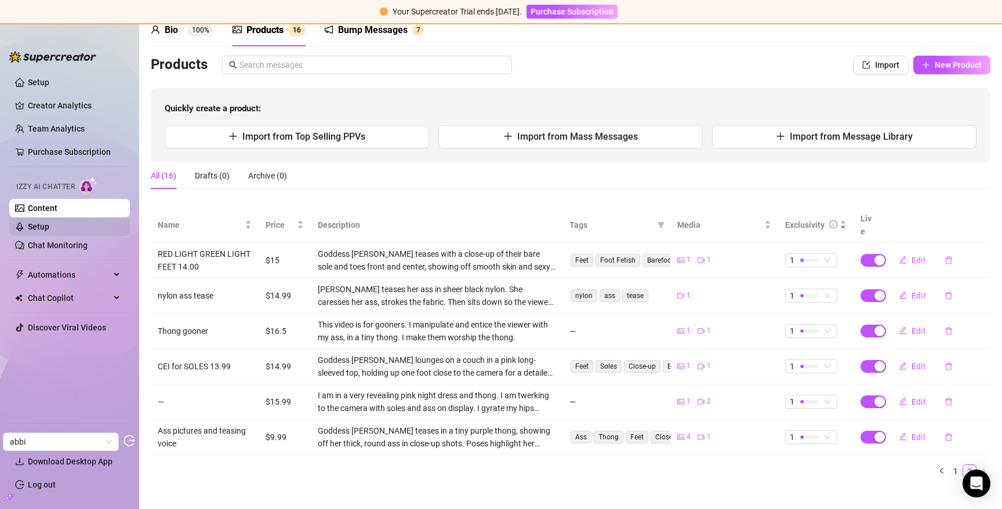
click at [49, 222] on link "Setup" at bounding box center [38, 226] width 21 height 9
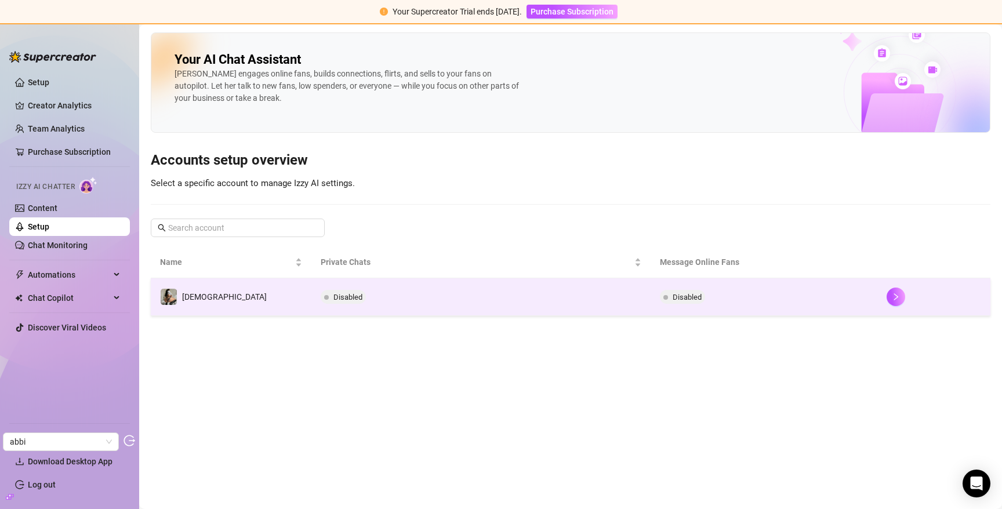
click at [401, 294] on td "Disabled" at bounding box center [481, 297] width 340 height 38
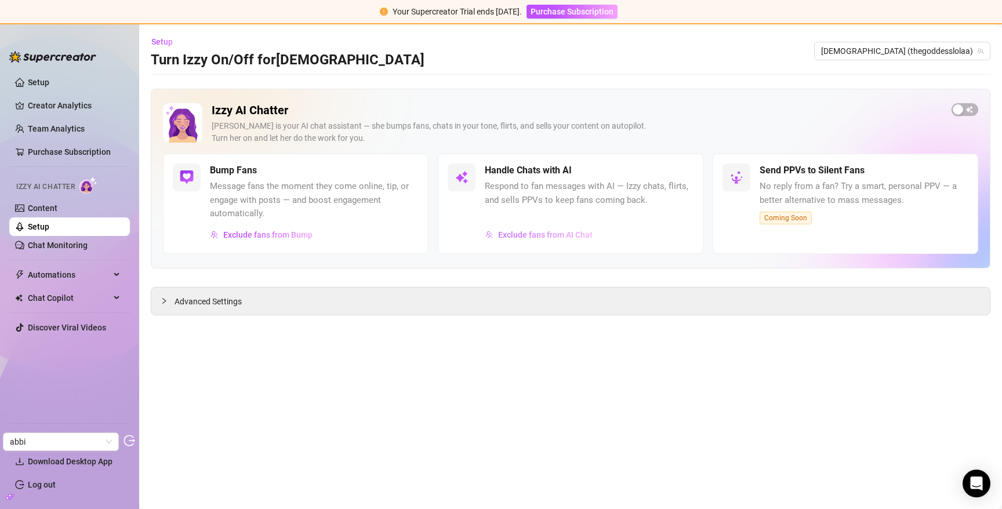
click at [540, 232] on span "Exclude fans from AI Chat" at bounding box center [545, 234] width 94 height 9
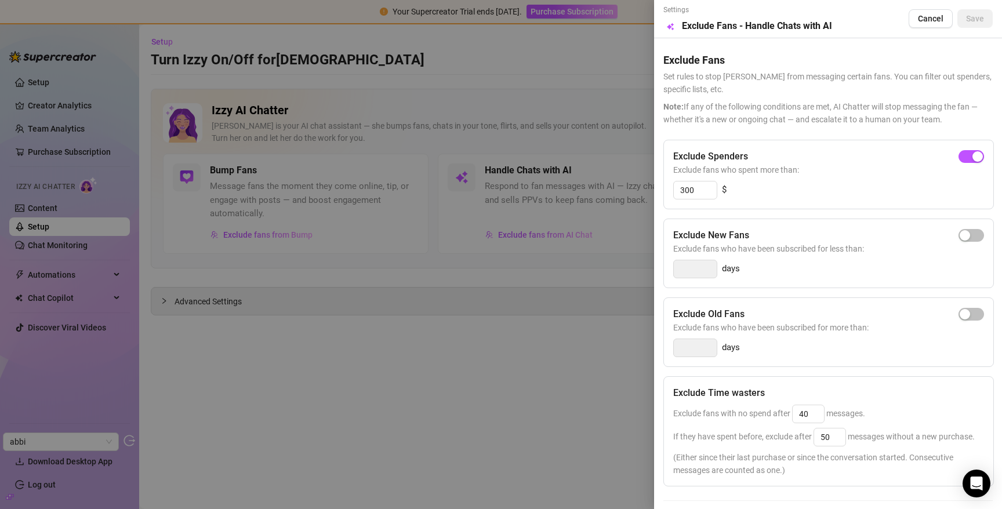
click at [551, 141] on div at bounding box center [501, 254] width 1002 height 509
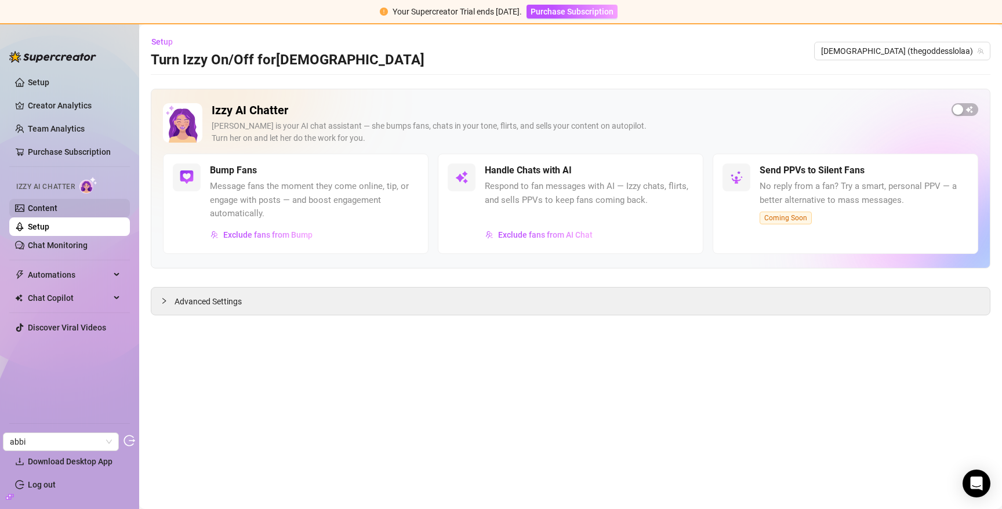
click at [42, 207] on link "Content" at bounding box center [43, 207] width 30 height 9
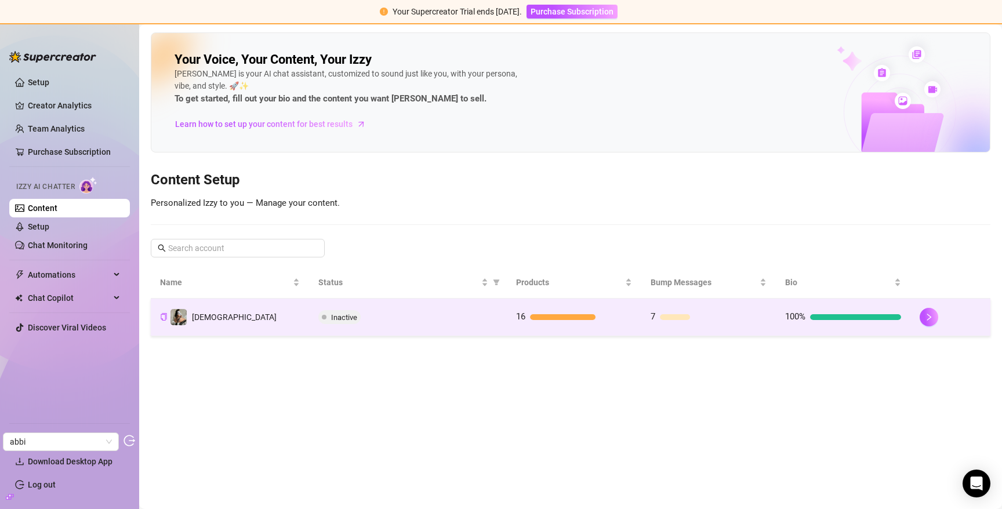
click at [257, 316] on td "Goddess" at bounding box center [230, 317] width 158 height 38
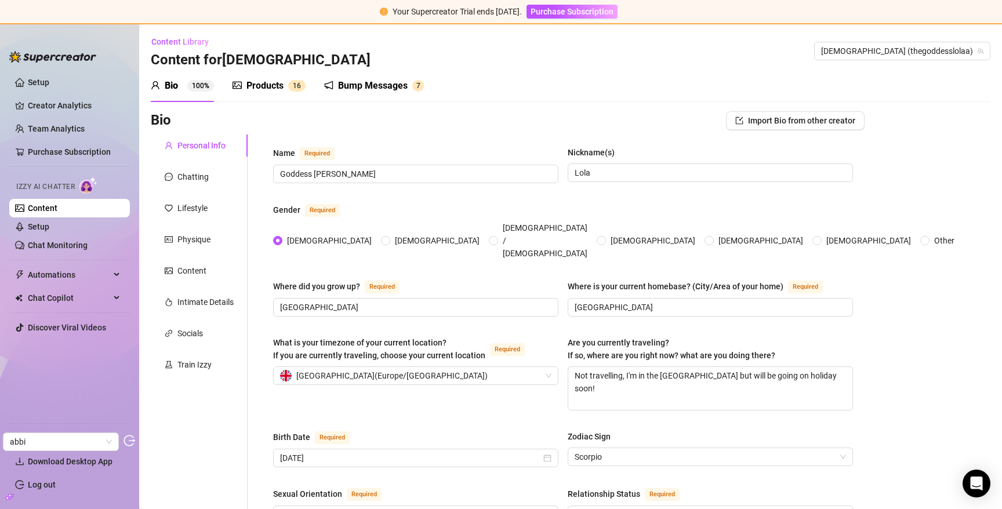
click at [265, 81] on div "Products" at bounding box center [264, 86] width 37 height 14
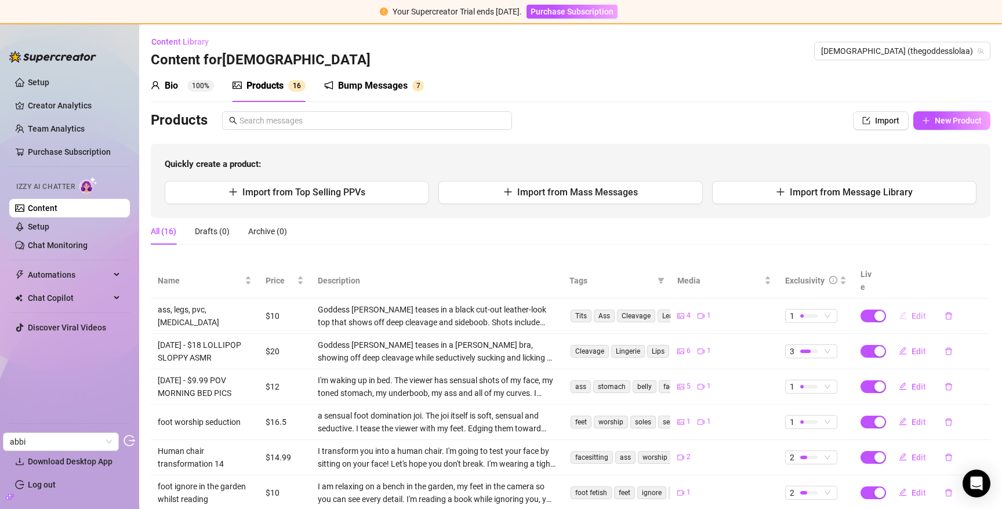
click at [911, 311] on span "Edit" at bounding box center [918, 315] width 14 height 9
type textarea "Wanna see what I'm wearing? Hints - it's very shiny.. barely there, peachy..."
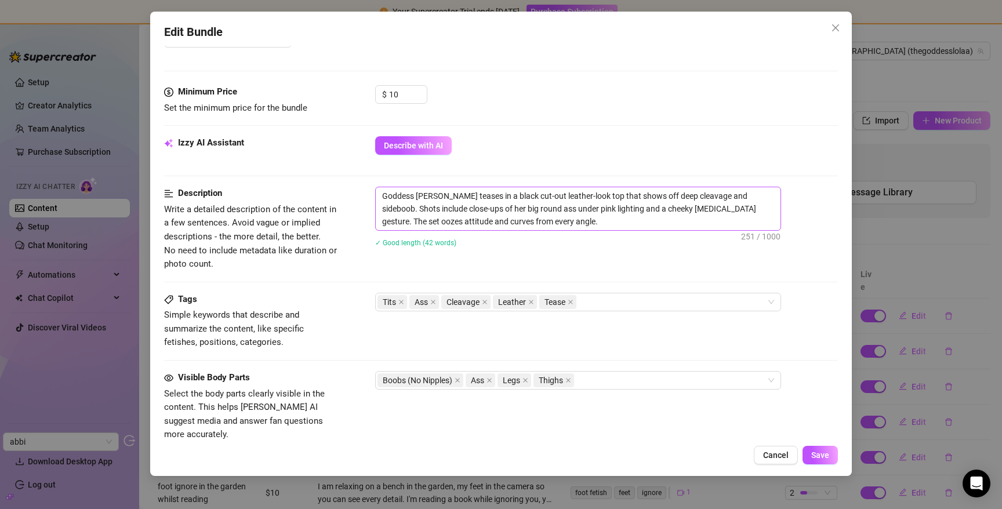
scroll to position [396, 0]
click at [861, 286] on div "Edit Bundle Account Goddess (@thegoddesslolaa) Name Name is for your internal o…" at bounding box center [501, 254] width 1002 height 509
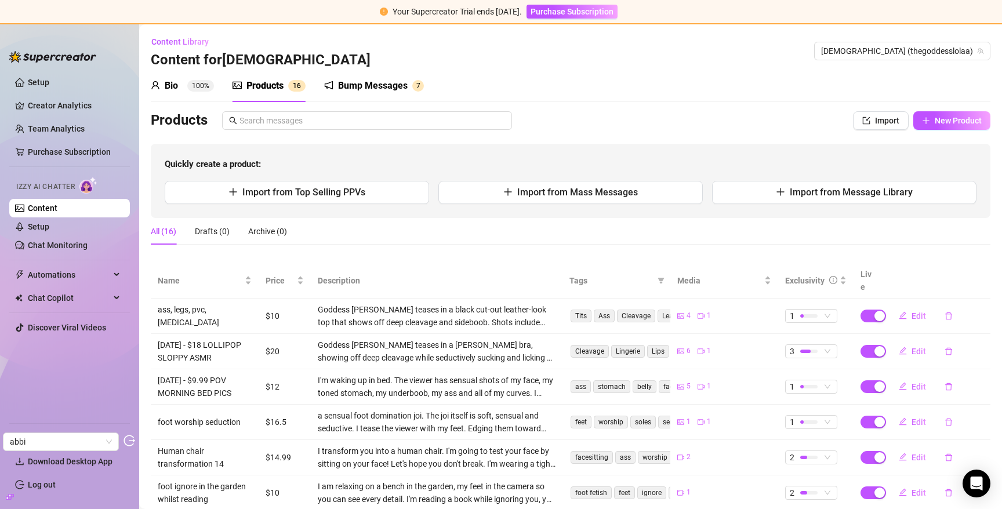
click at [9, 494] on icon "build" at bounding box center [10, 496] width 8 height 5
click at [35, 436] on link "Settings" at bounding box center [43, 438] width 31 height 9
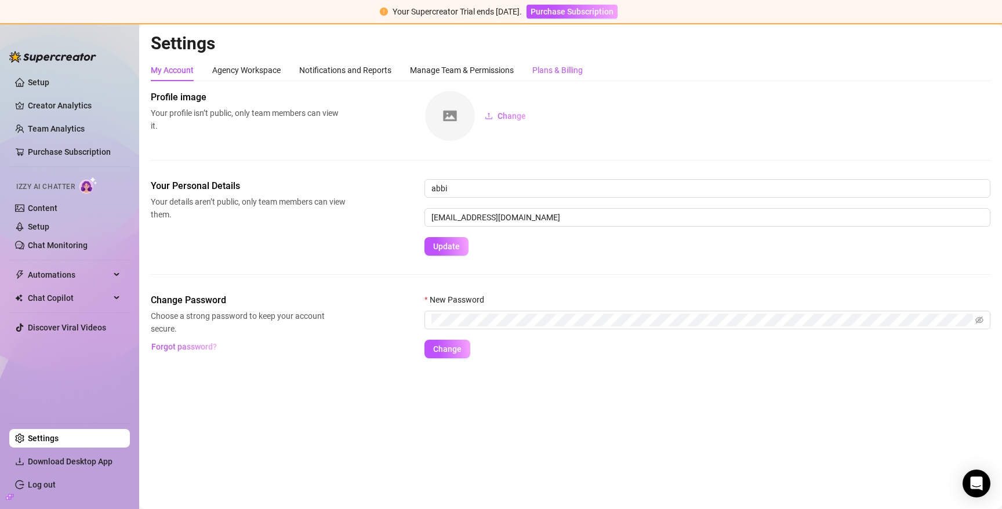
click at [562, 71] on div "Plans & Billing" at bounding box center [557, 70] width 50 height 13
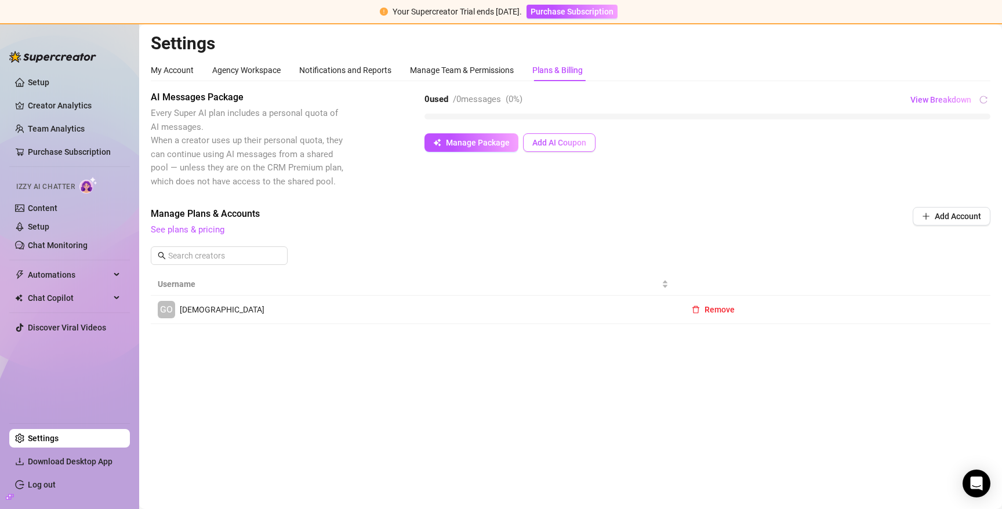
click at [541, 145] on span "Add AI Coupon" at bounding box center [559, 142] width 54 height 9
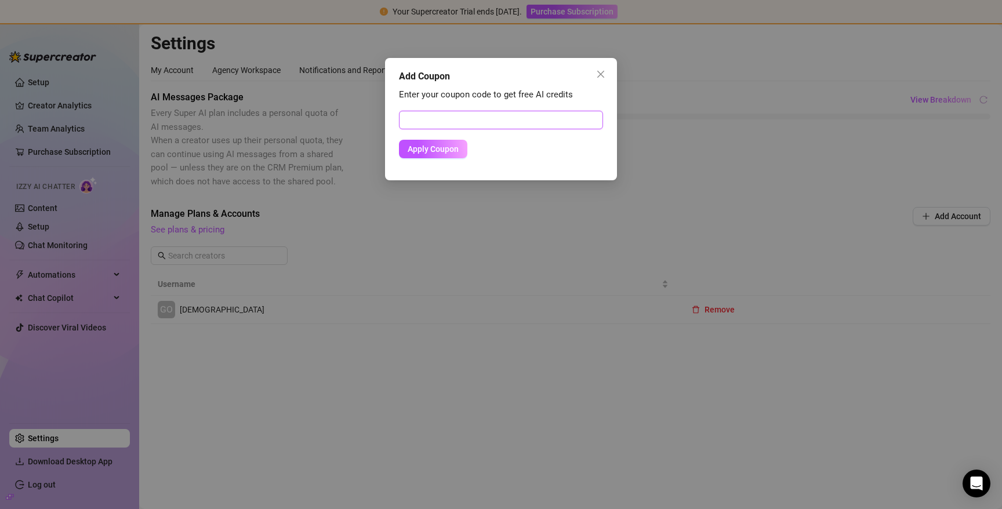
click at [469, 114] on input "text" at bounding box center [501, 120] width 204 height 19
paste input "2C67BF7300RS0JOR0939"
type input "2C67BF7300RS0JOR0939"
click at [435, 156] on button "Apply Coupon" at bounding box center [433, 149] width 68 height 19
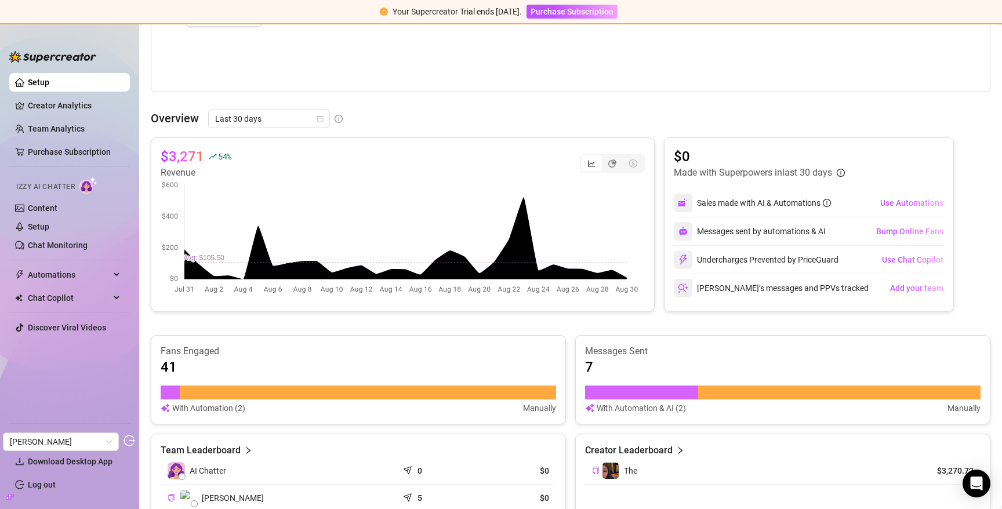
scroll to position [382, 0]
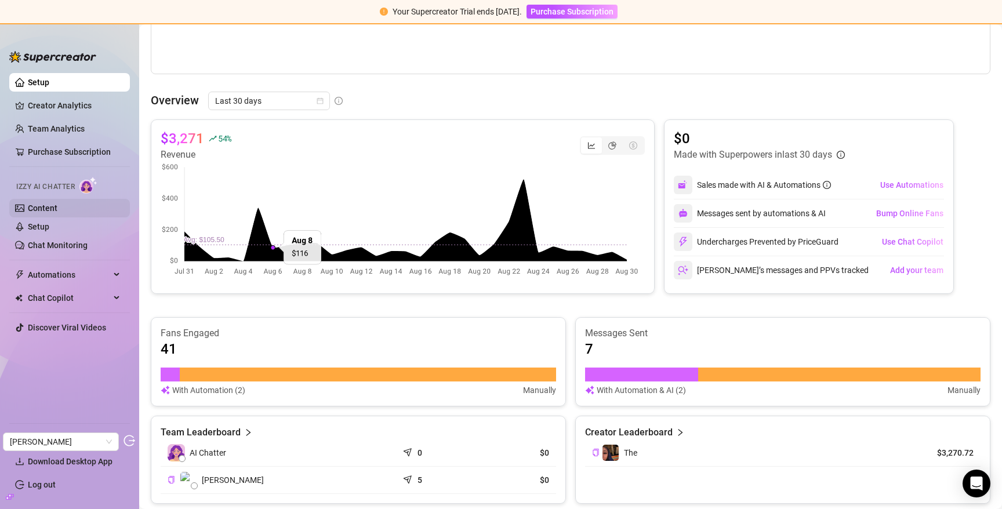
click at [53, 209] on link "Content" at bounding box center [43, 207] width 30 height 9
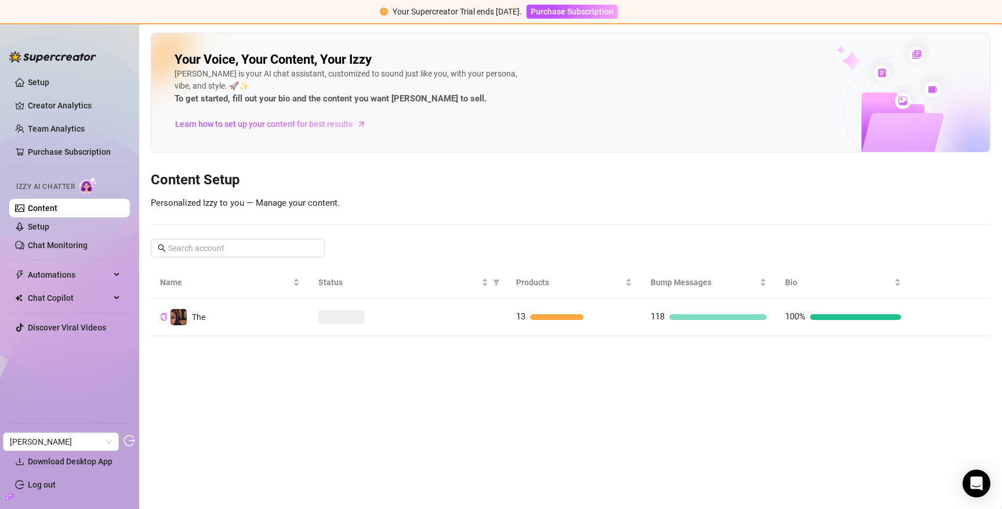
click at [282, 315] on td "The" at bounding box center [230, 317] width 158 height 38
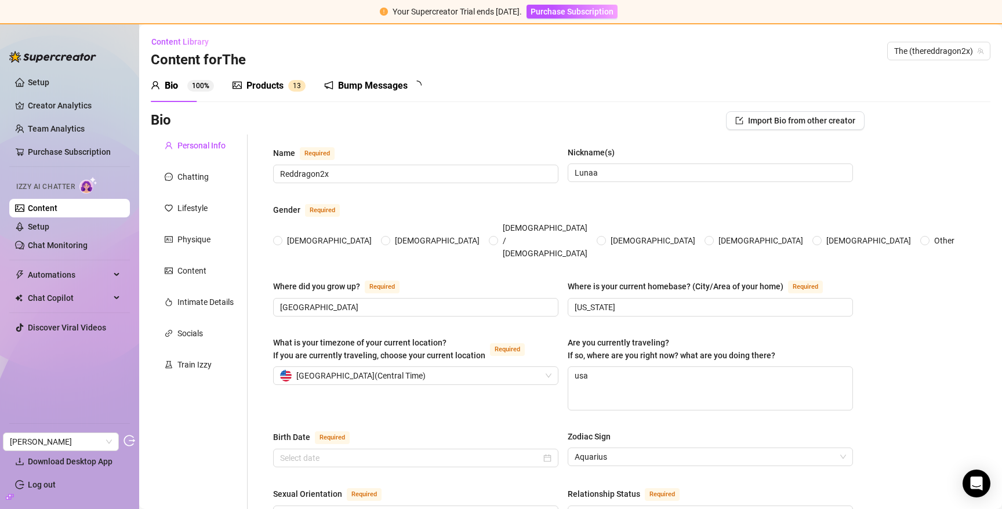
radio input "true"
type input "February 9th, 2002"
click at [268, 84] on div "Products" at bounding box center [264, 86] width 37 height 14
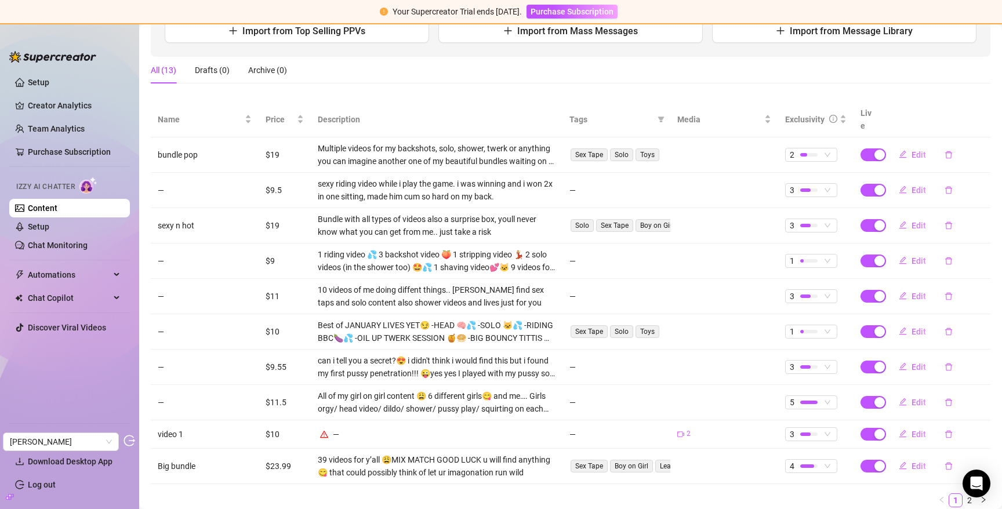
scroll to position [190, 0]
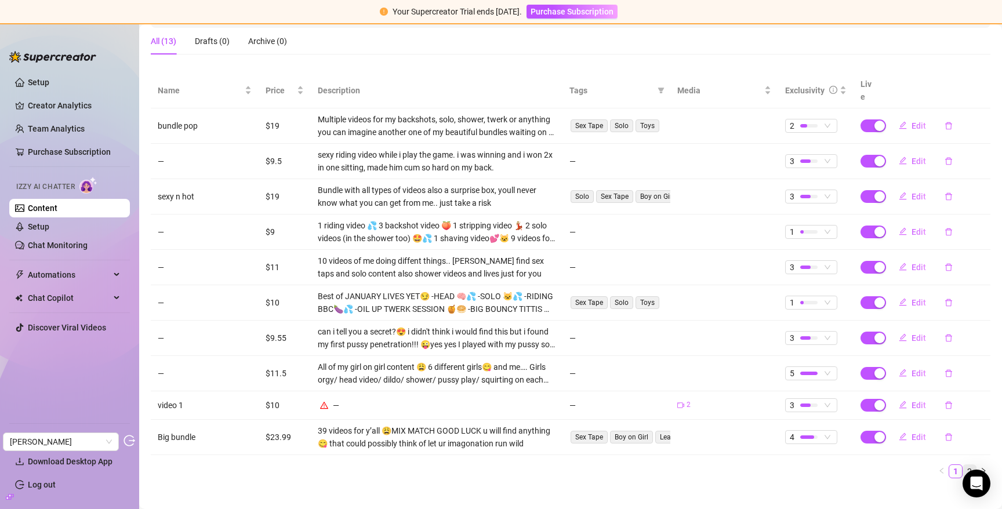
click at [963, 465] on link "2" at bounding box center [969, 471] width 13 height 13
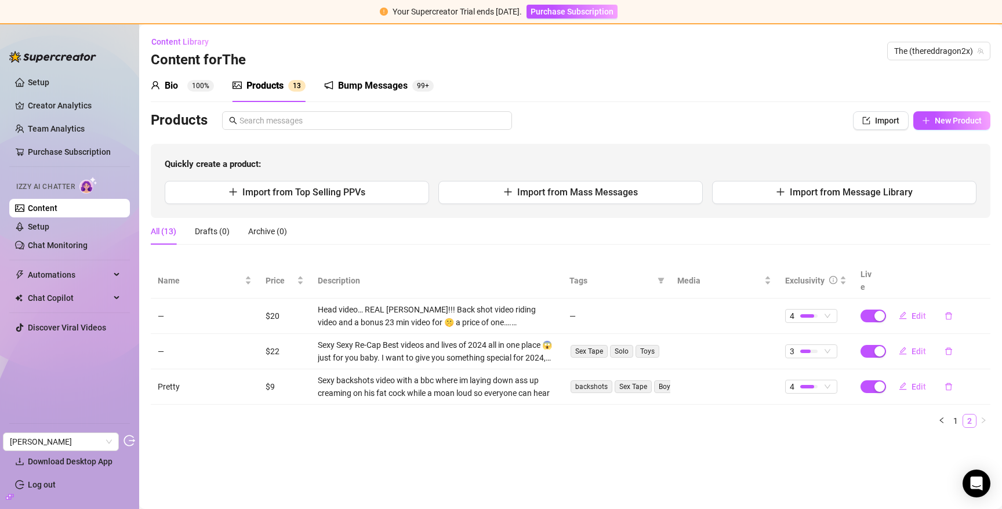
scroll to position [0, 0]
click at [920, 311] on span "Edit" at bounding box center [918, 315] width 14 height 9
type textarea "Head video… REAL DICK!!! Back shot video riding video and a bonus 23 min video …"
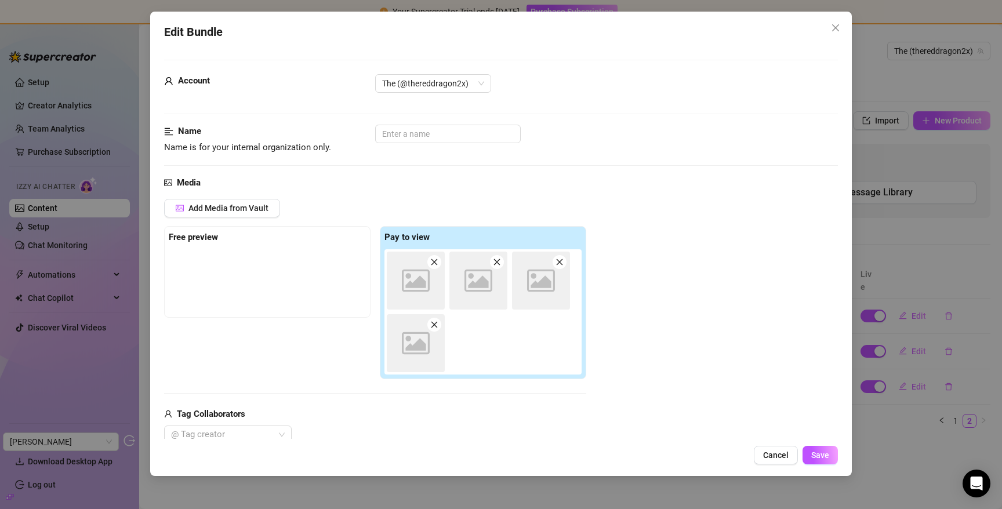
click at [839, 27] on icon "close" at bounding box center [835, 27] width 9 height 9
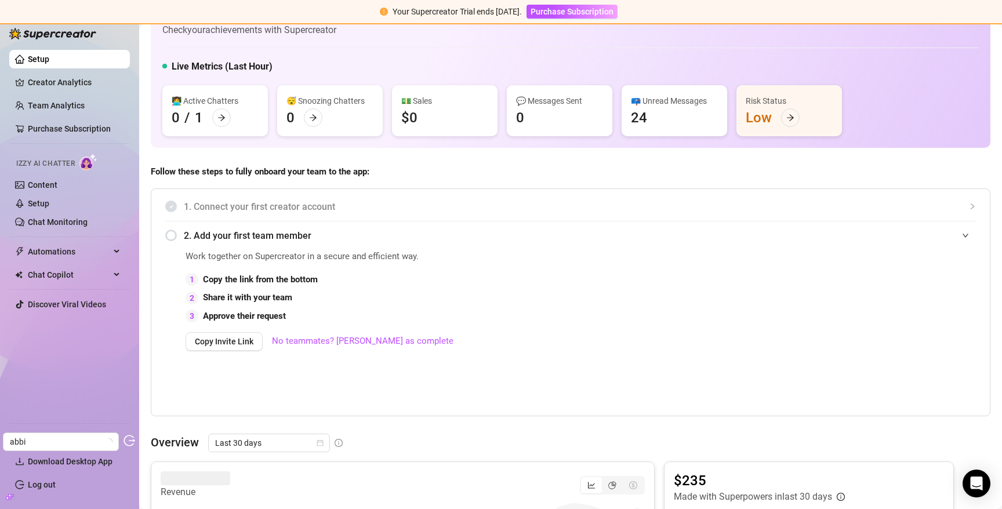
scroll to position [215, 0]
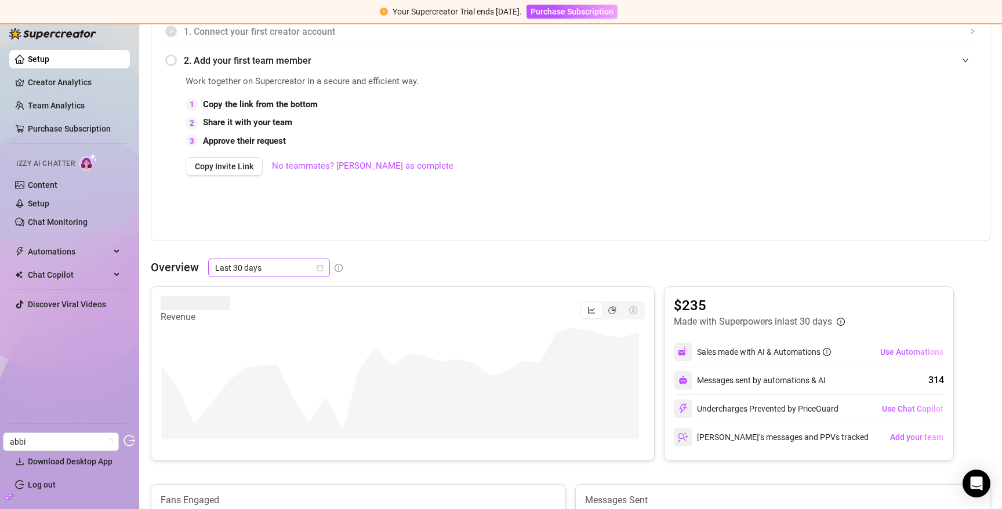
click at [287, 262] on span "Last 30 days" at bounding box center [269, 267] width 108 height 17
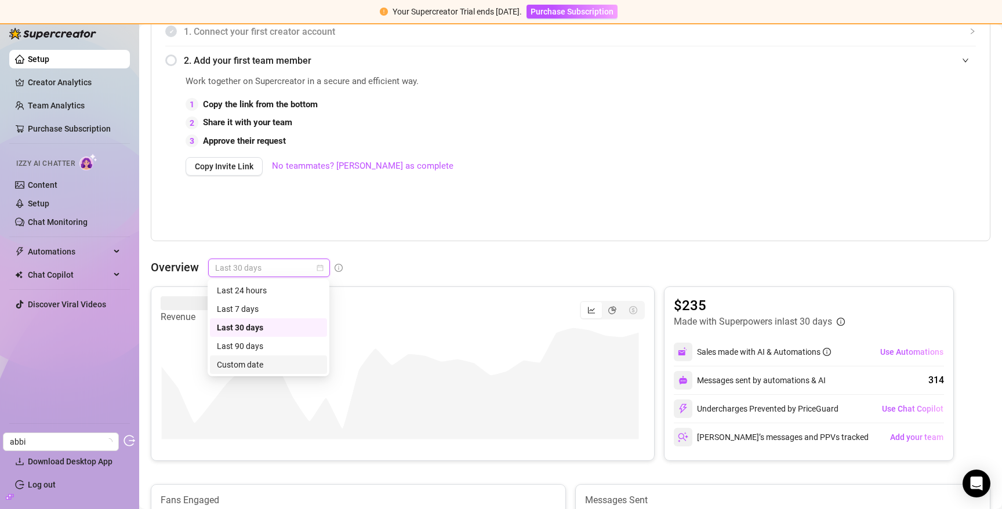
click at [274, 364] on div "Custom date" at bounding box center [268, 364] width 103 height 13
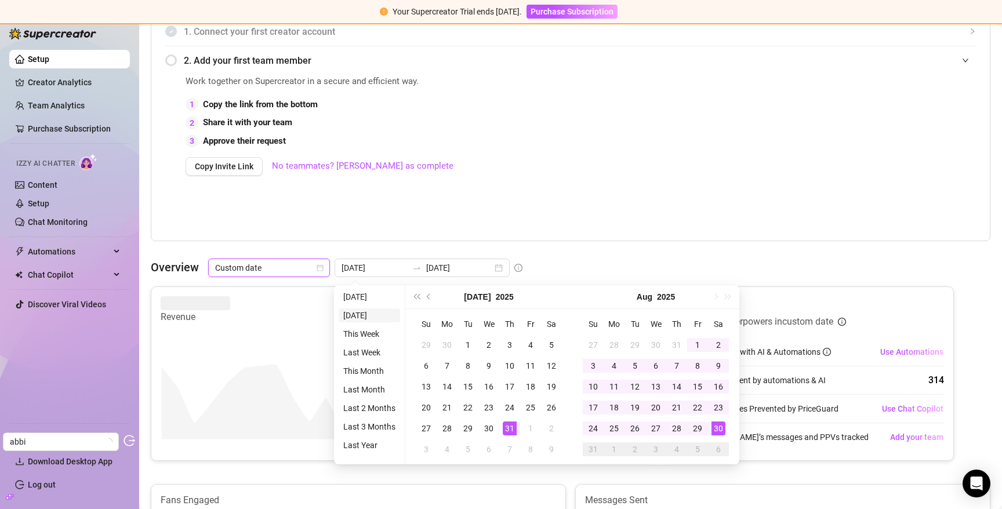
type input "2025-08-29"
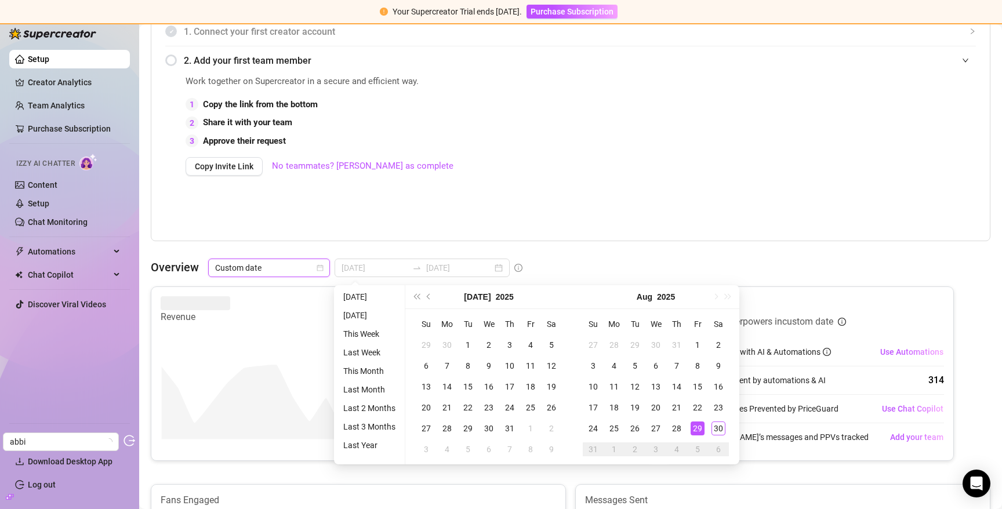
type input "2025-07-31"
type input "2025-08-30"
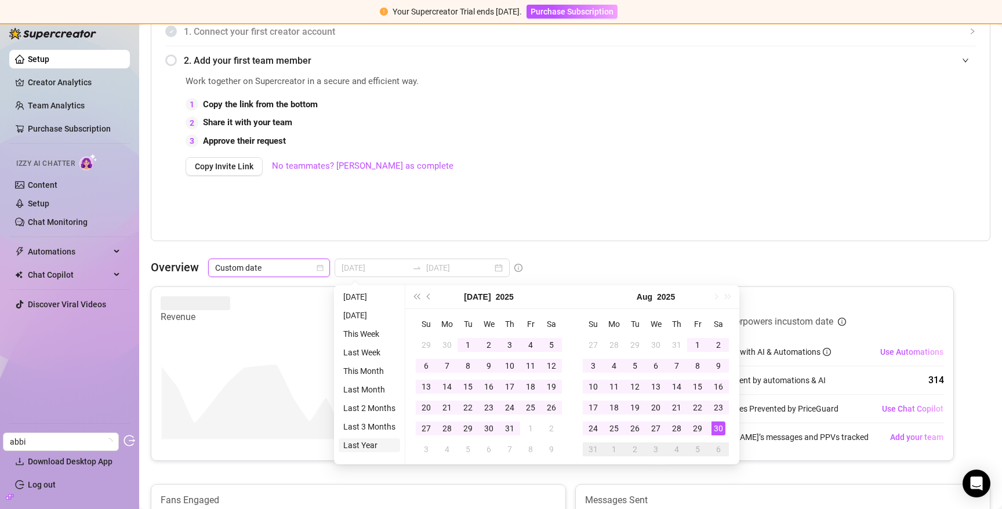
type input "2024-08-30"
click at [361, 447] on li "Last Year" at bounding box center [368, 445] width 61 height 14
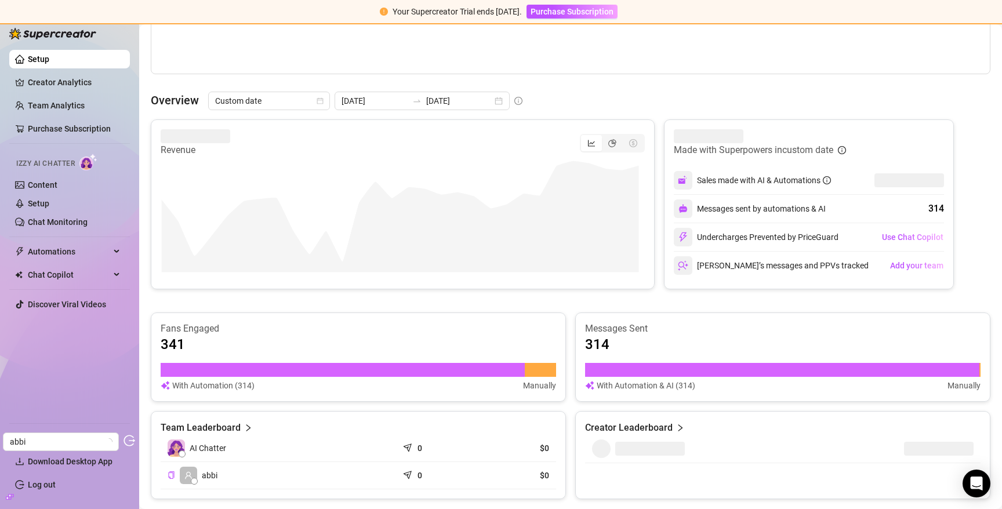
scroll to position [314, 0]
